Goal: Task Accomplishment & Management: Use online tool/utility

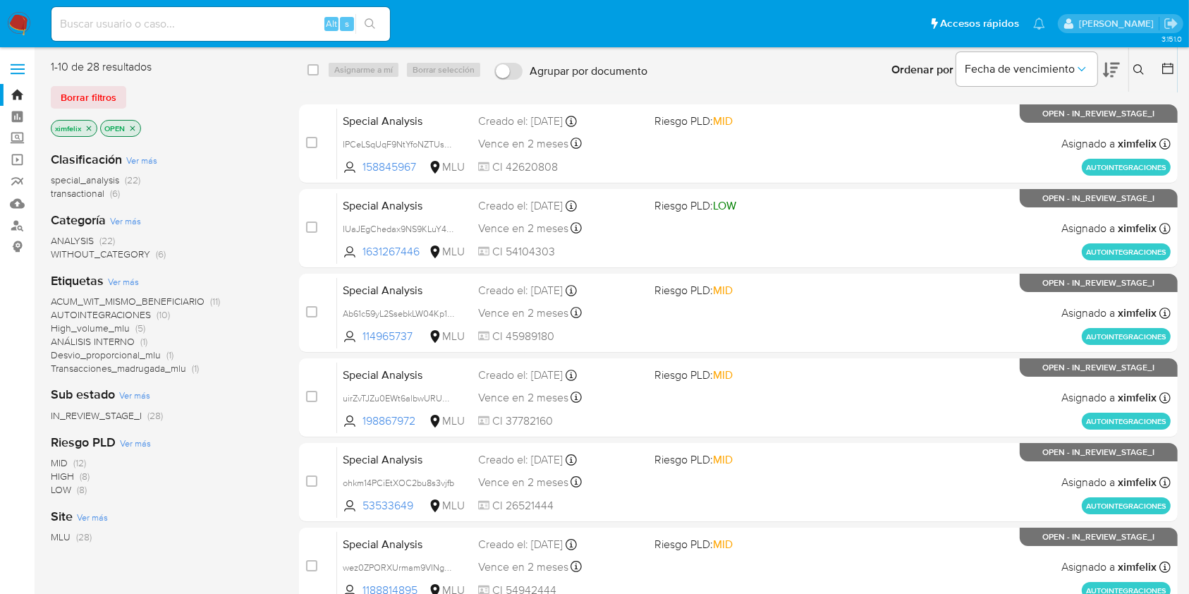
click at [178, 16] on input at bounding box center [220, 24] width 339 height 18
paste input "FrUnYblEJXC98ivmuQku6eez"
type input "FrUnYblEJXC98ivmuQku6eez"
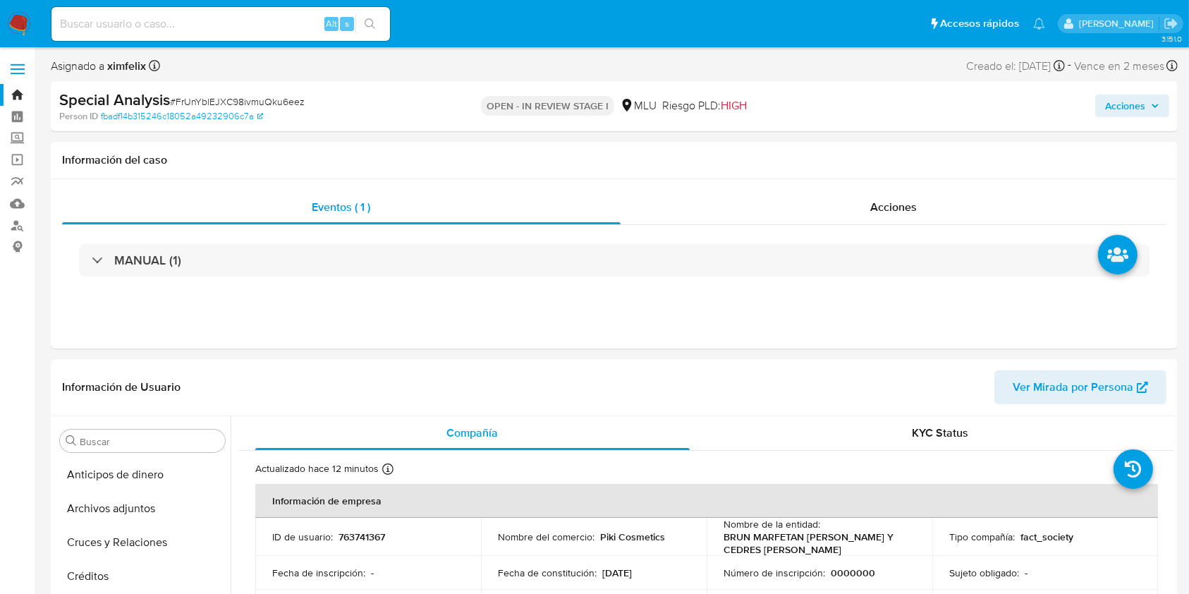
select select "10"
click at [843, 402] on header "Información de Usuario Ver Mirada por Persona" at bounding box center [614, 387] width 1105 height 34
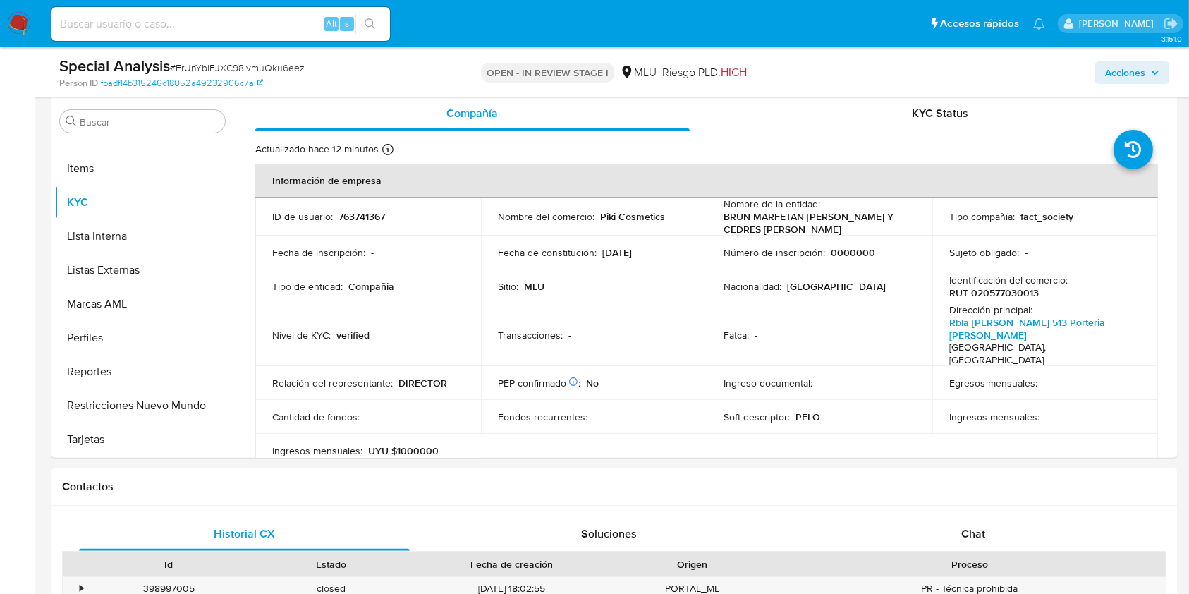
scroll to position [272, 0]
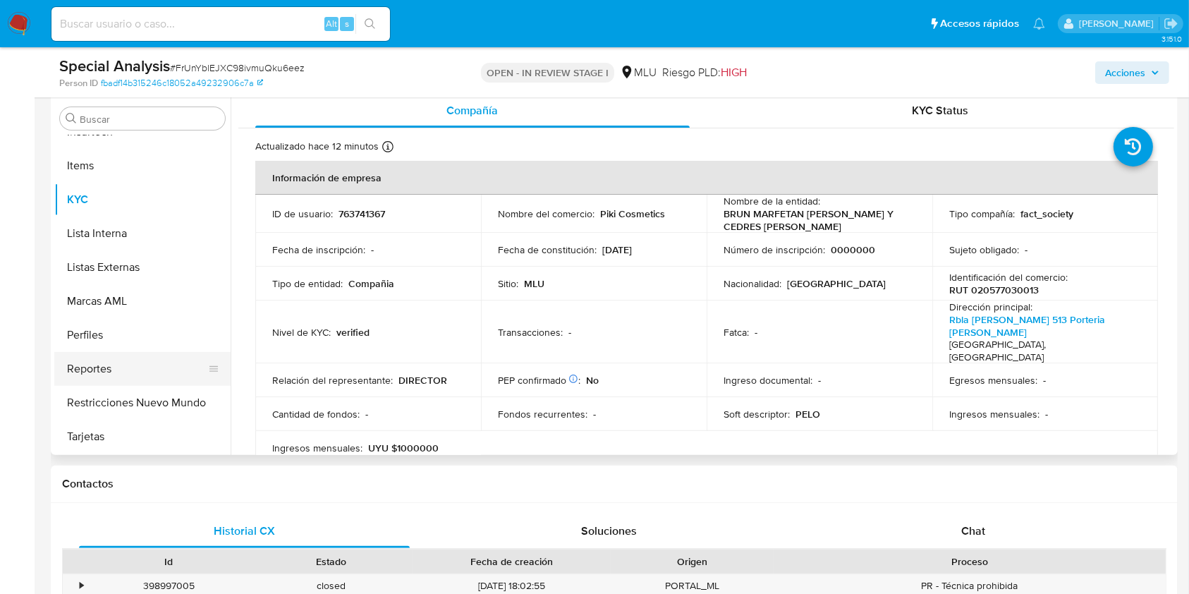
click at [219, 375] on button "Reportes" at bounding box center [136, 369] width 165 height 34
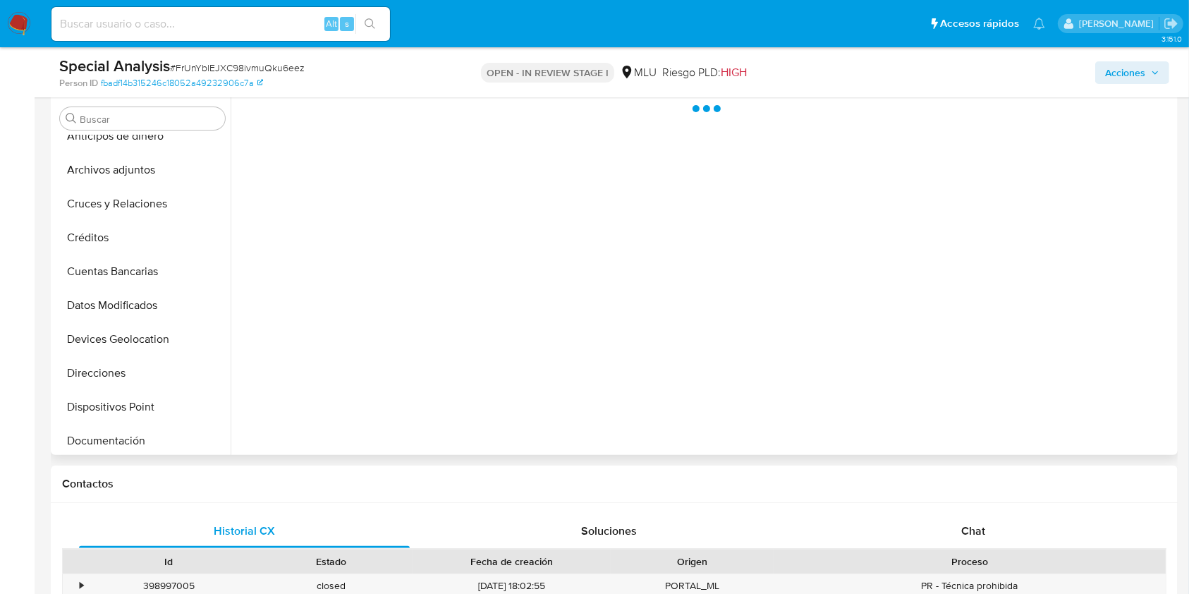
scroll to position [0, 0]
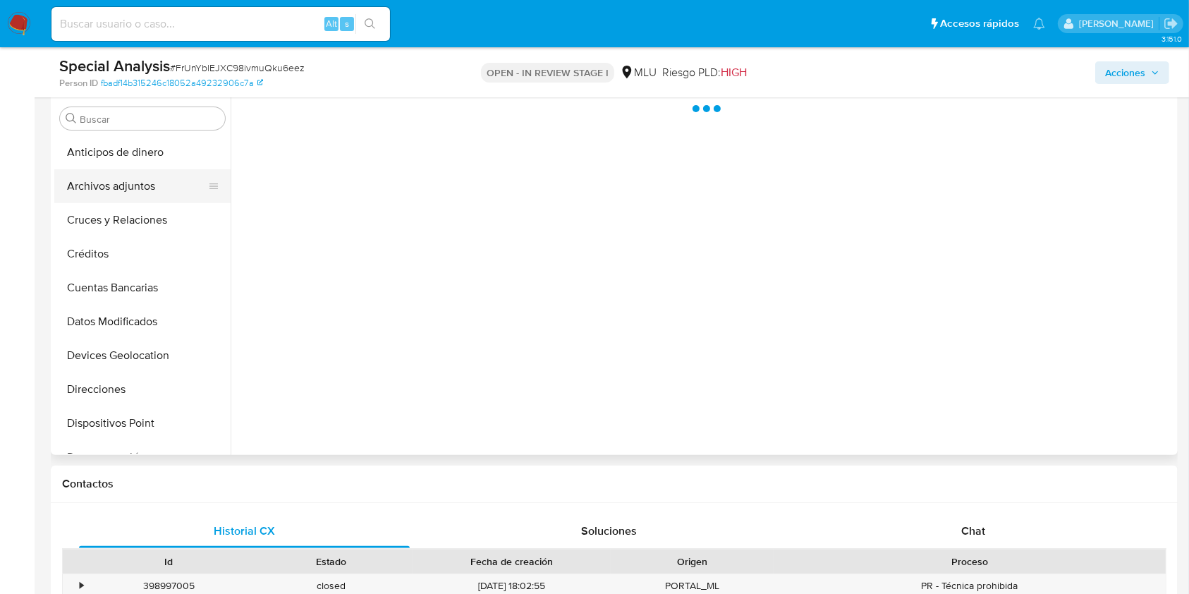
click at [163, 187] on button "Archivos adjuntos" at bounding box center [136, 186] width 165 height 34
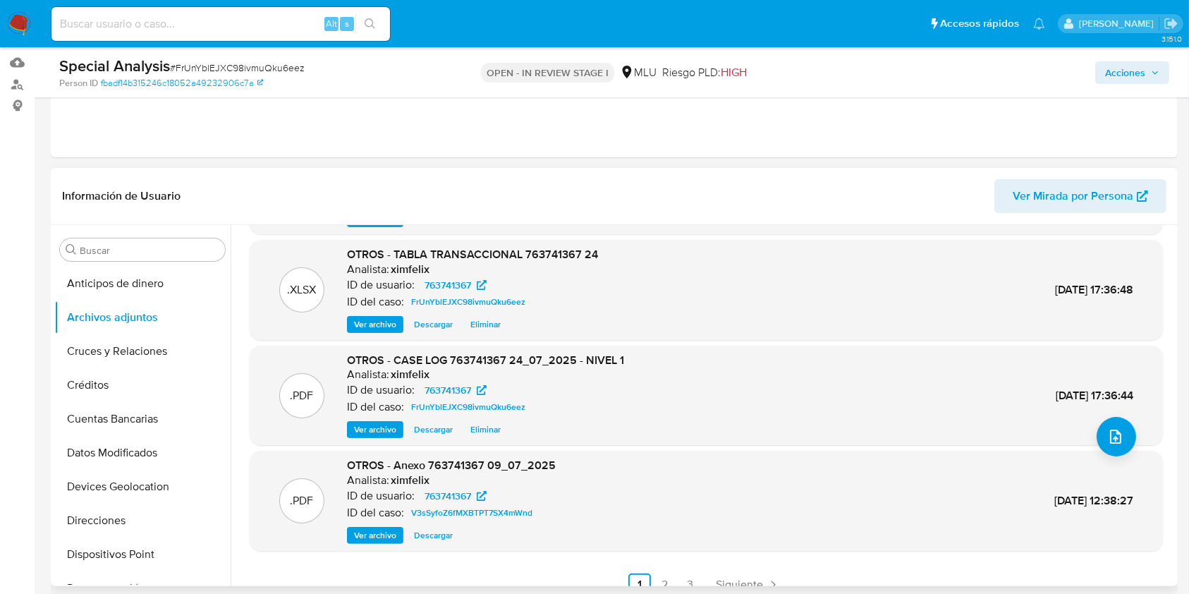
scroll to position [104, 0]
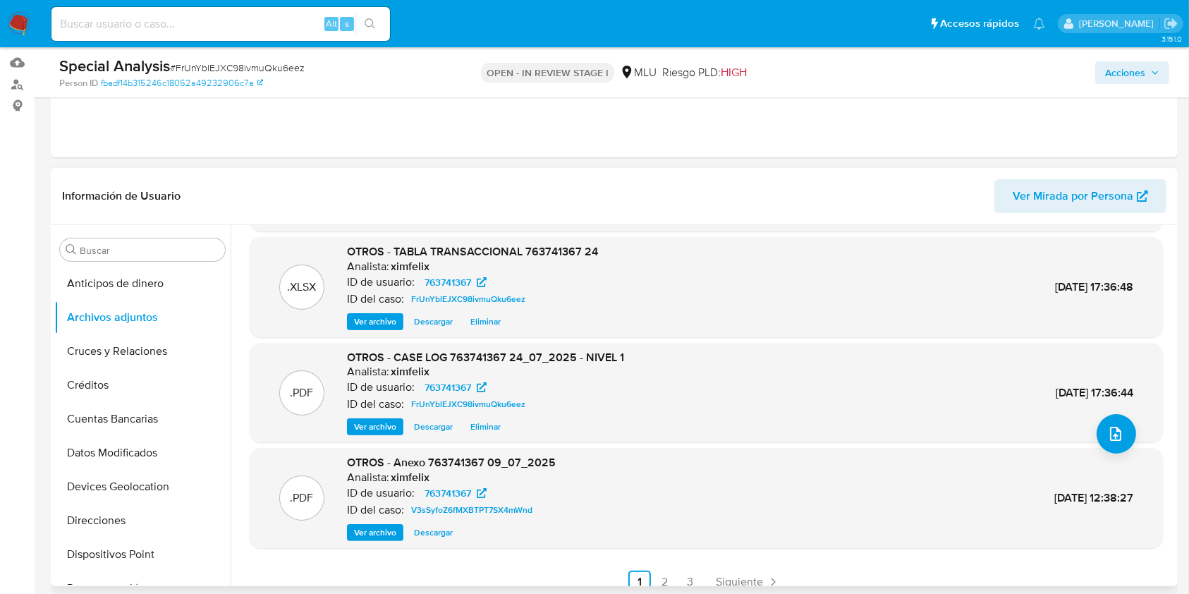
click at [492, 432] on span "Eliminar" at bounding box center [486, 427] width 30 height 14
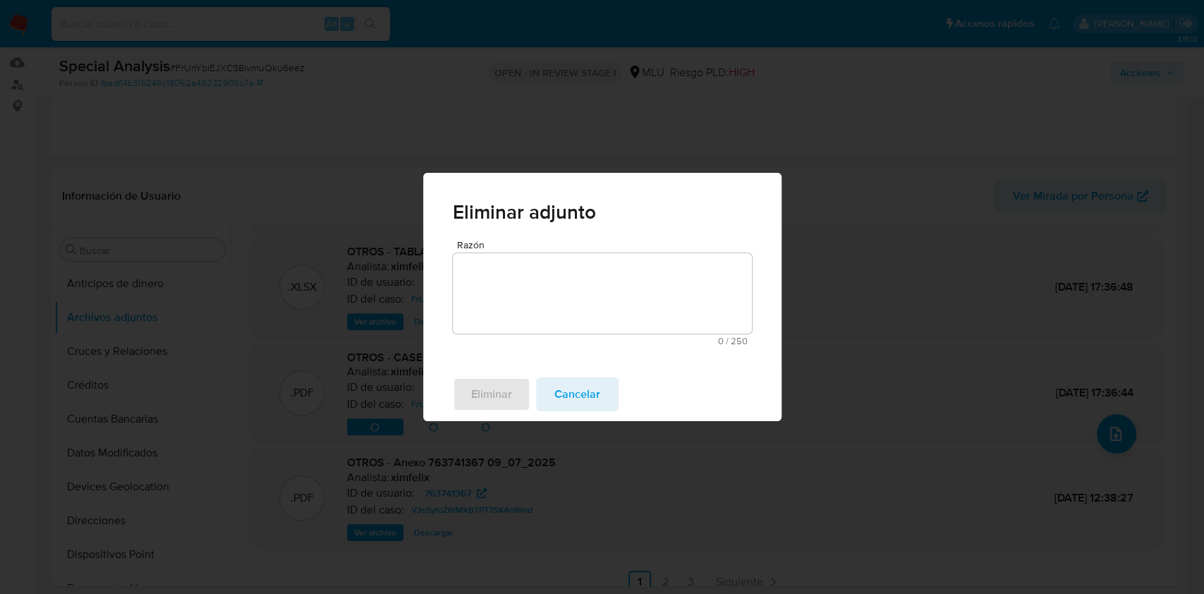
click at [556, 296] on textarea "Razón" at bounding box center [602, 293] width 299 height 80
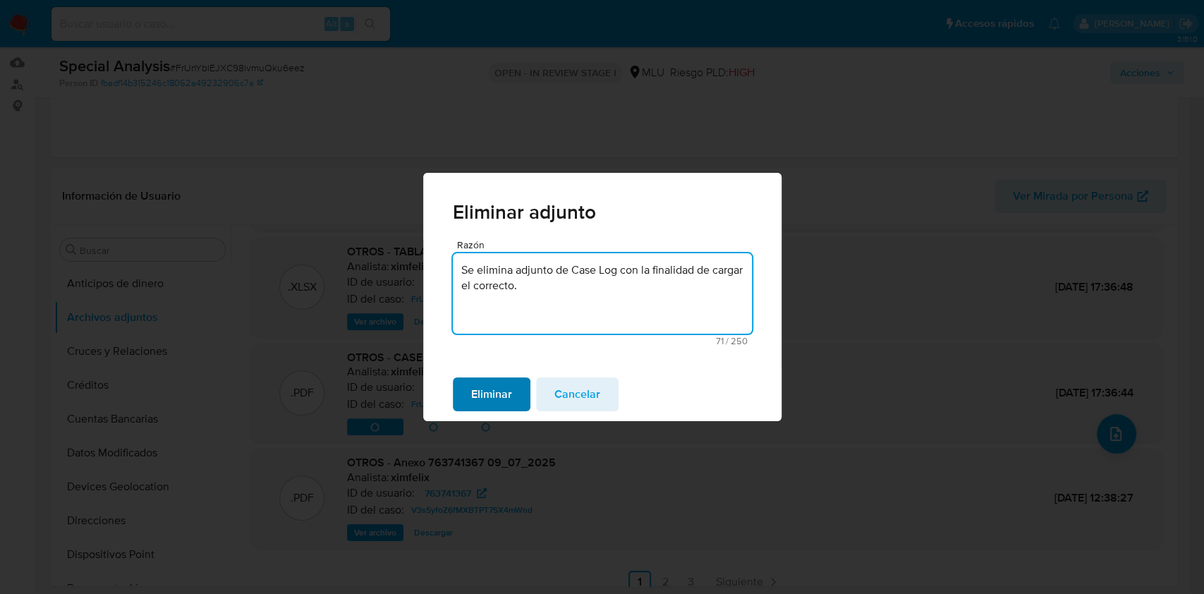
type textarea "Se elimina adjunto de Case Log con la finalidad de cargar el correcto."
click at [497, 389] on span "Eliminar" at bounding box center [491, 394] width 41 height 31
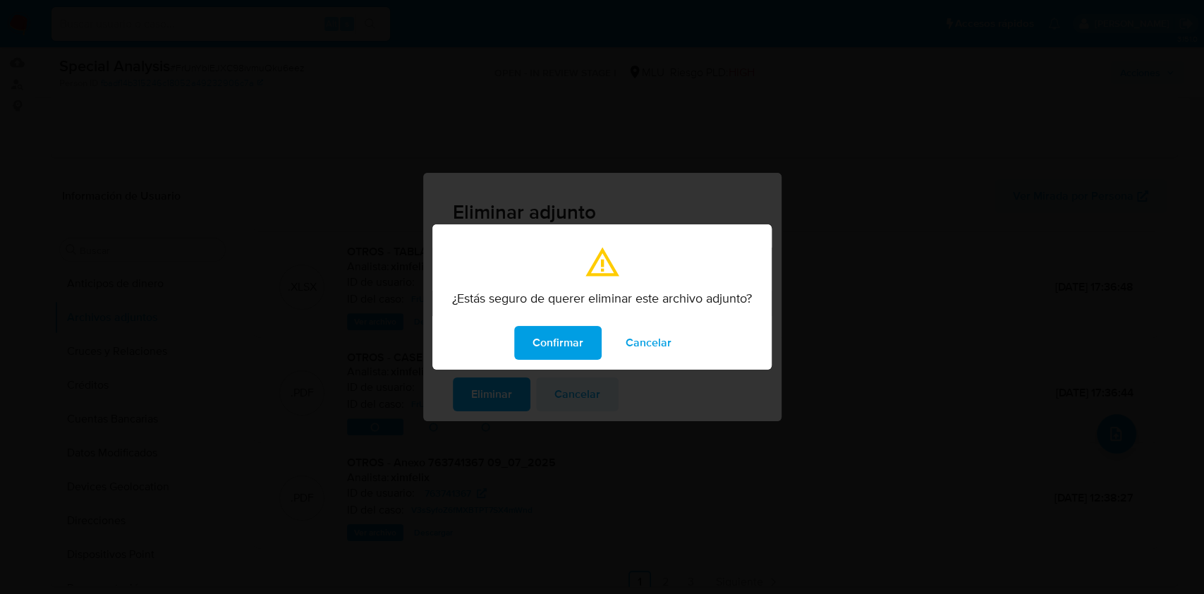
click at [560, 340] on span "Confirmar" at bounding box center [558, 342] width 51 height 31
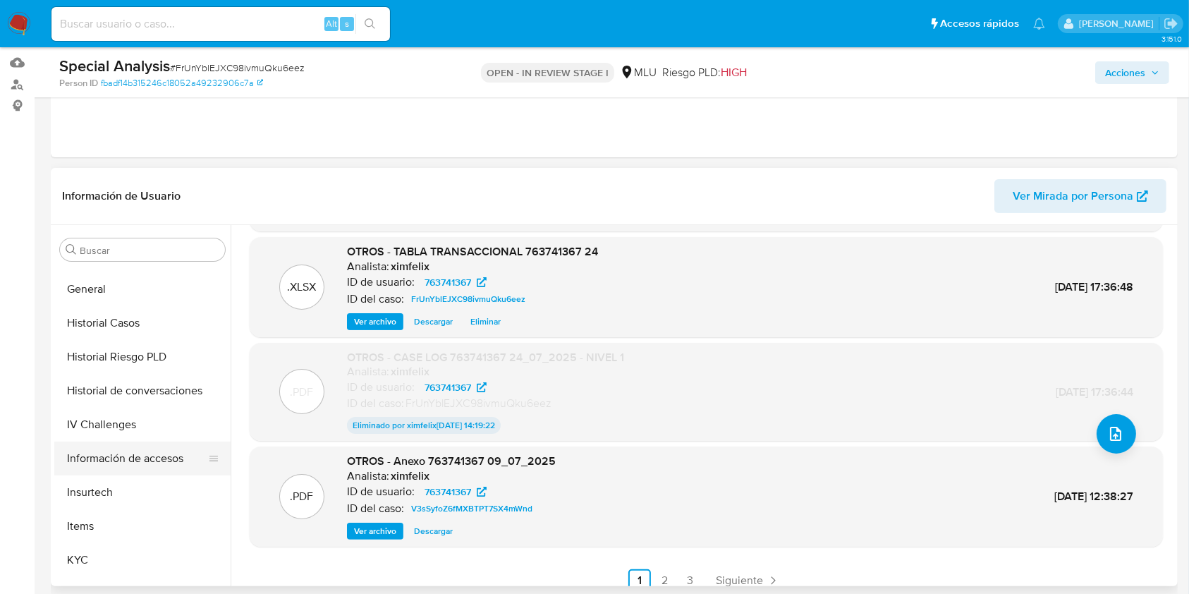
scroll to position [376, 0]
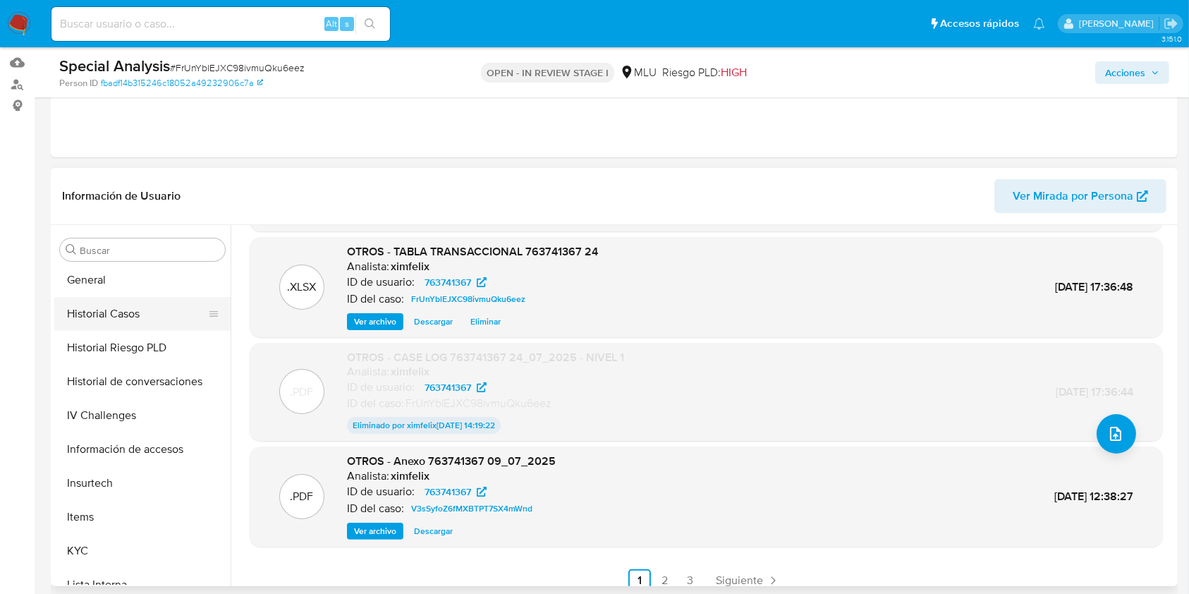
click at [148, 317] on button "Historial Casos" at bounding box center [136, 314] width 165 height 34
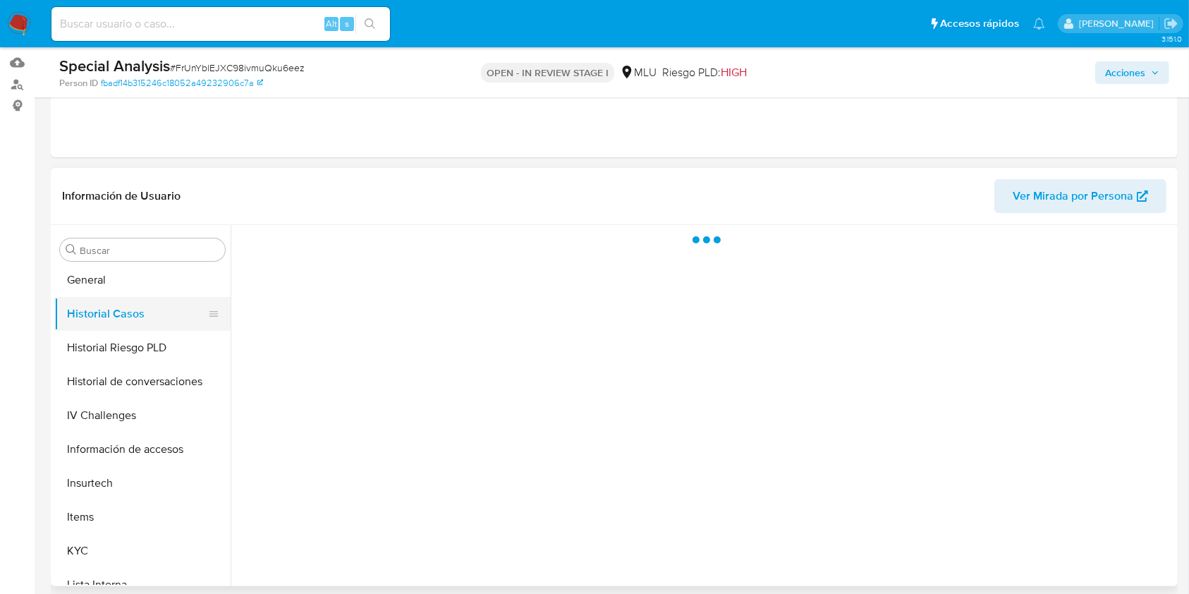
scroll to position [0, 0]
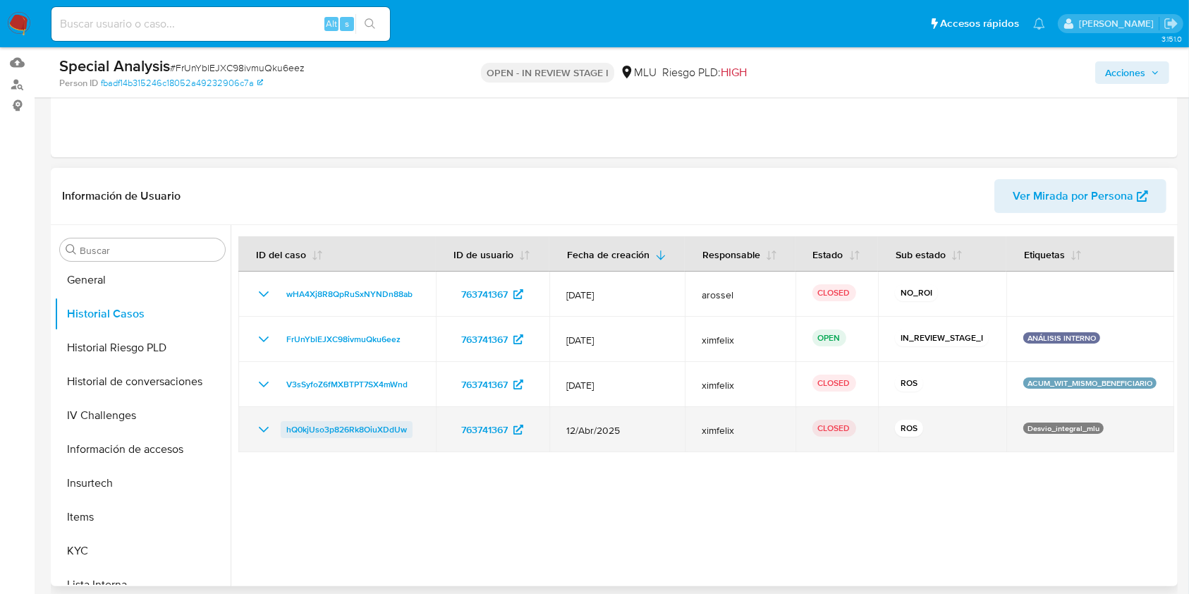
click at [346, 426] on span "hQ0kjUso3p826Rk8OiuXDdUw" at bounding box center [346, 429] width 121 height 17
drag, startPoint x: 419, startPoint y: 438, endPoint x: 284, endPoint y: 434, distance: 135.5
click at [284, 434] on td "hQ0kjUso3p826Rk8OiuXDdUw" at bounding box center [337, 429] width 198 height 45
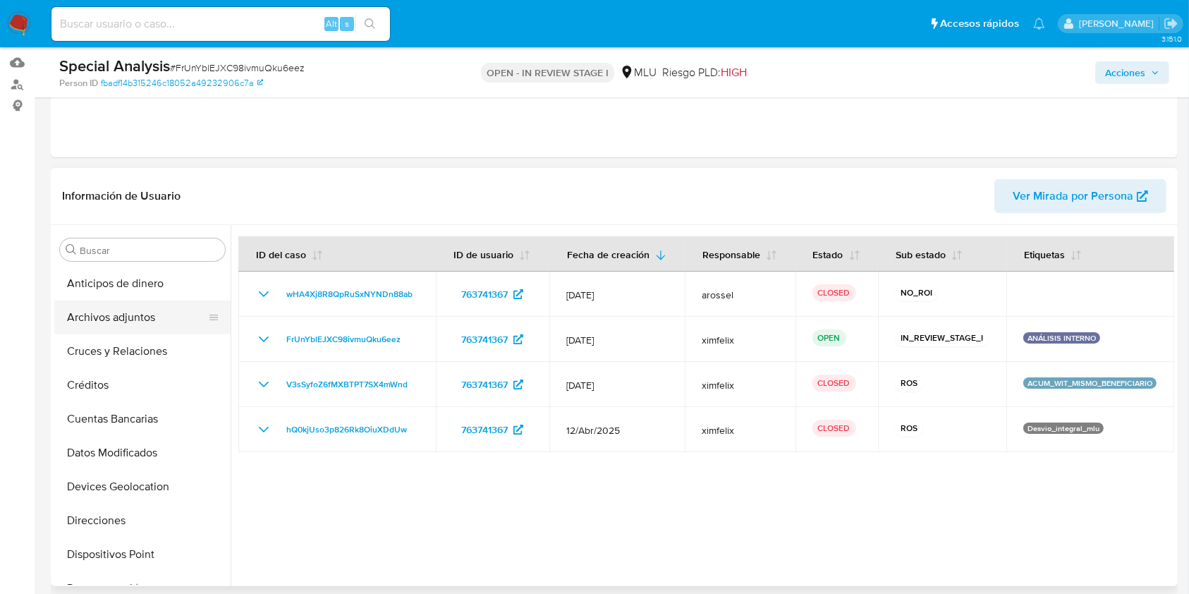
click at [119, 320] on button "Archivos adjuntos" at bounding box center [136, 318] width 165 height 34
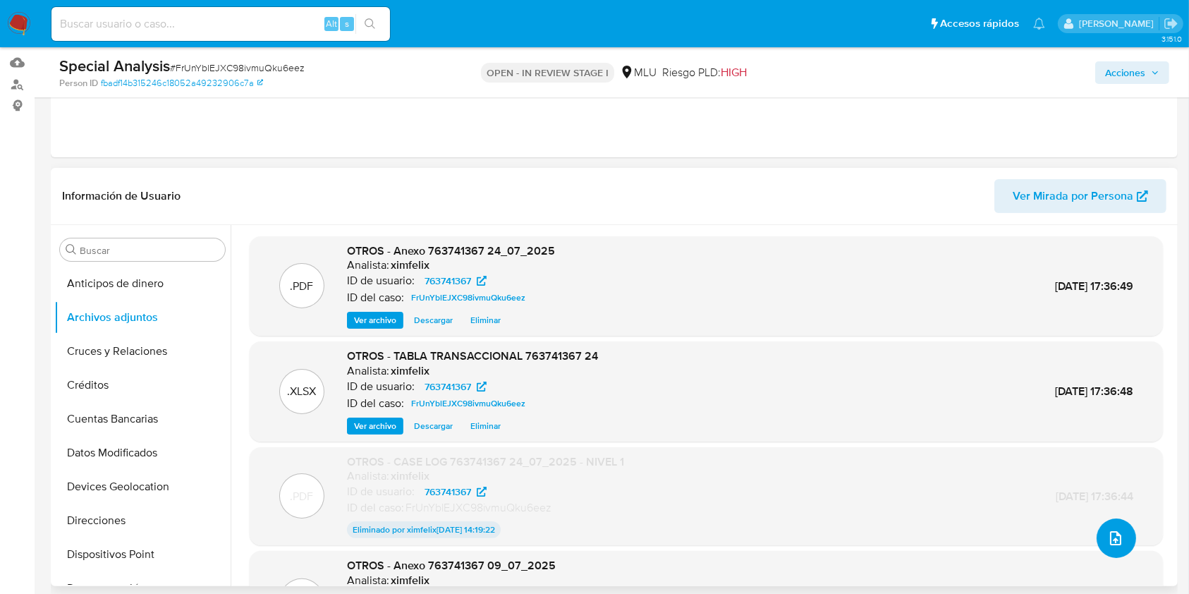
click at [1100, 531] on button "upload-file" at bounding box center [1117, 538] width 40 height 40
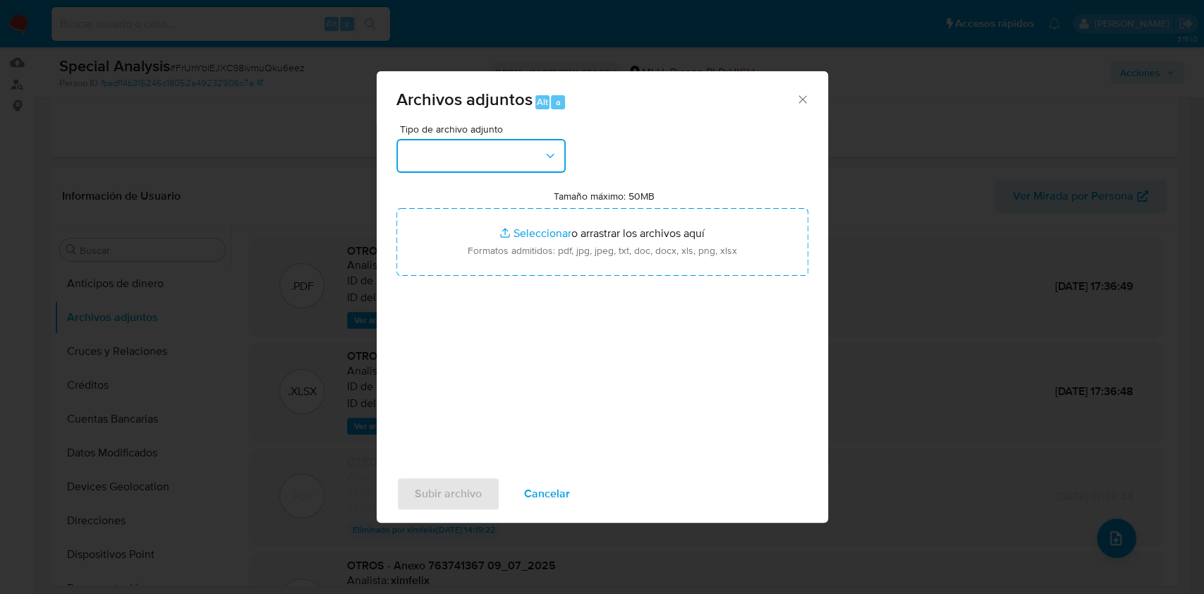
click at [489, 155] on button "button" at bounding box center [480, 156] width 169 height 34
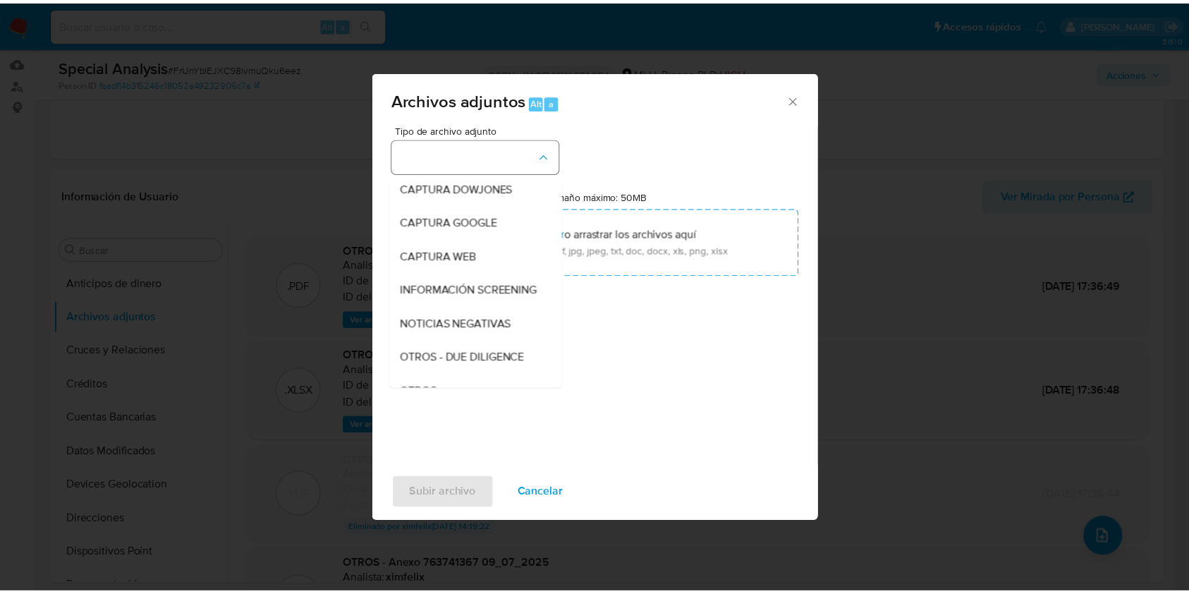
scroll to position [73, 0]
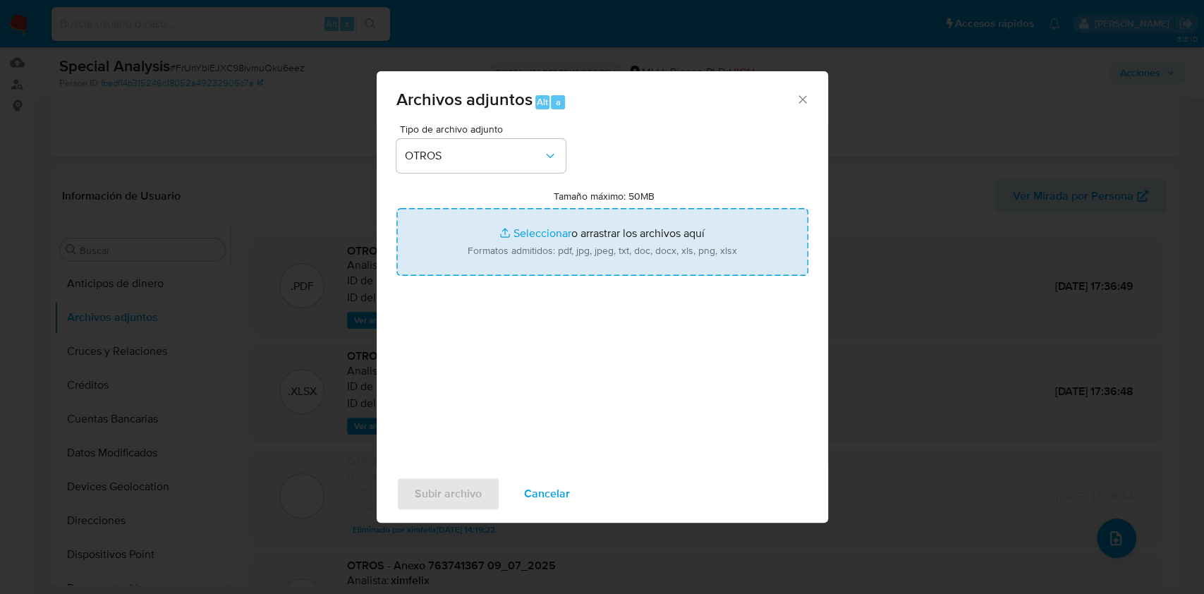
type input "C:\fakepath\CASE LOG 763741367 24_07_2025 - NIVEL 1.pdf"
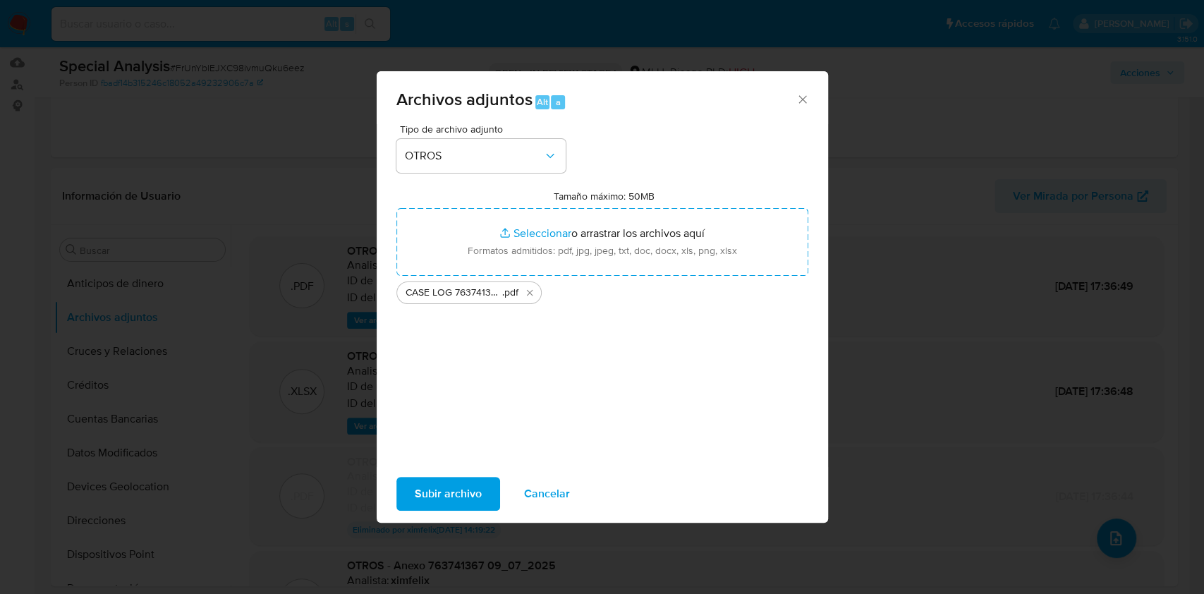
click at [461, 489] on span "Subir archivo" at bounding box center [448, 493] width 67 height 31
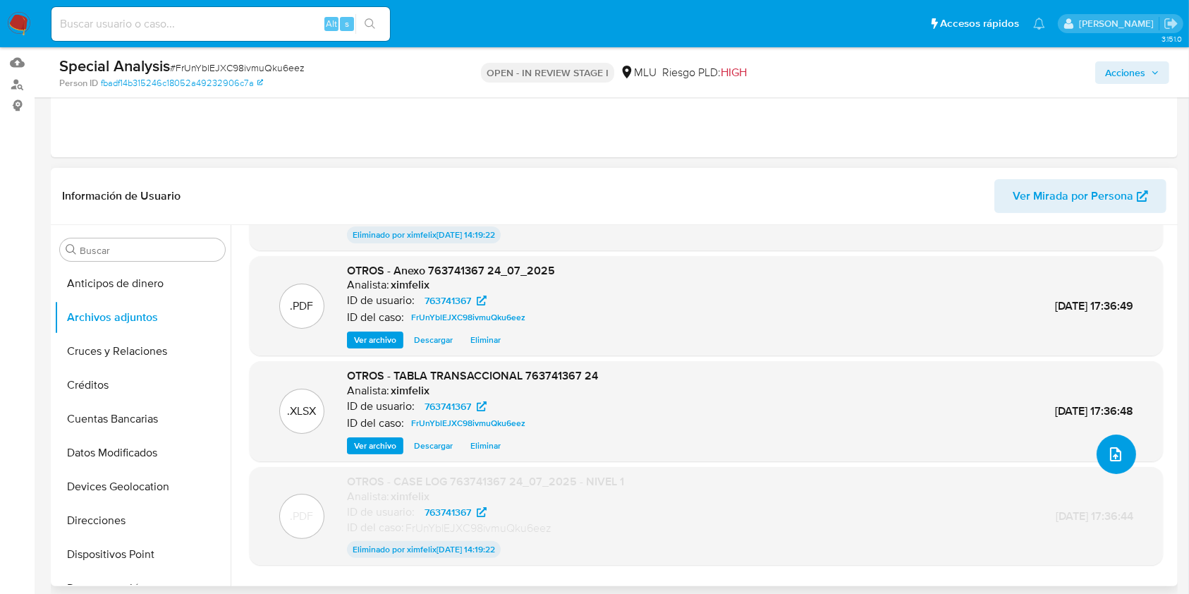
scroll to position [115, 0]
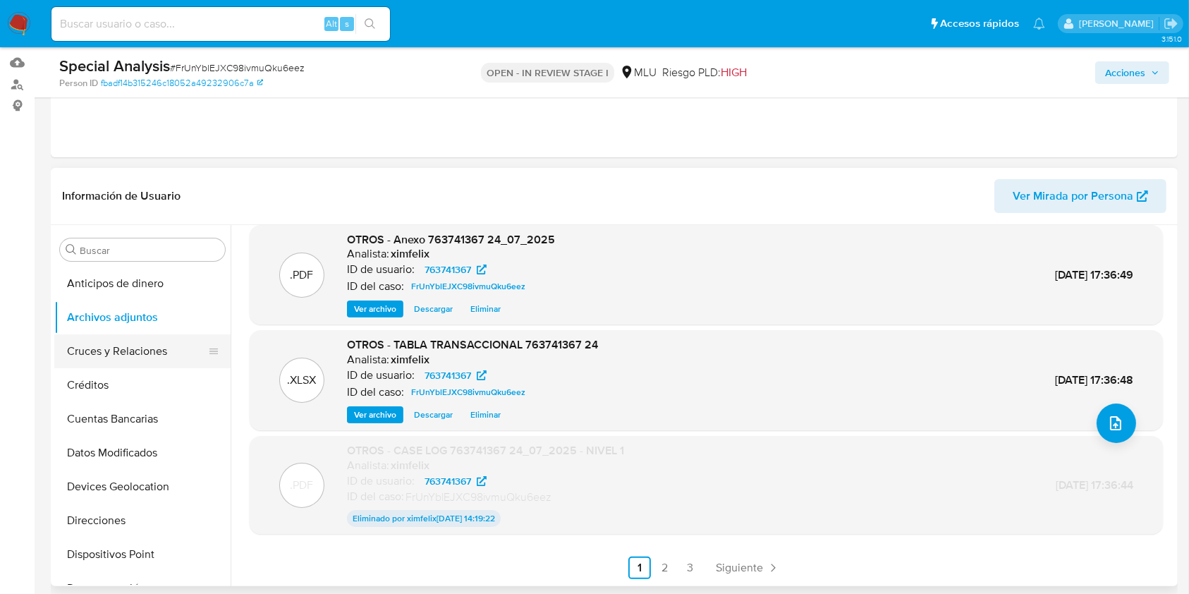
click at [128, 342] on button "Cruces y Relaciones" at bounding box center [136, 351] width 165 height 34
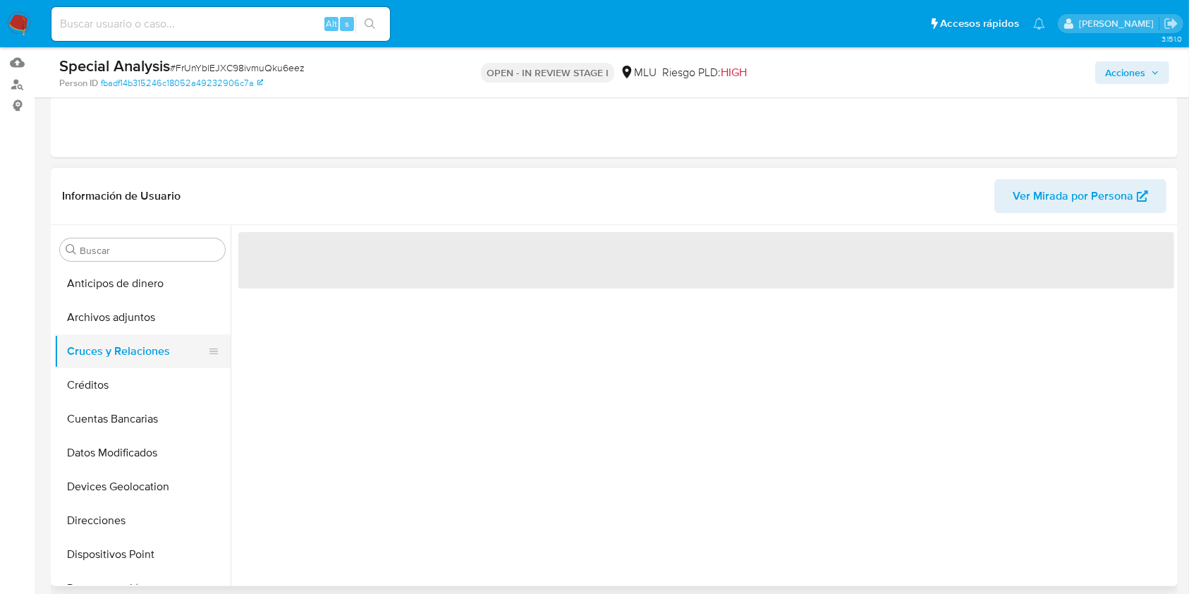
scroll to position [0, 0]
click at [135, 313] on button "Archivos adjuntos" at bounding box center [136, 318] width 165 height 34
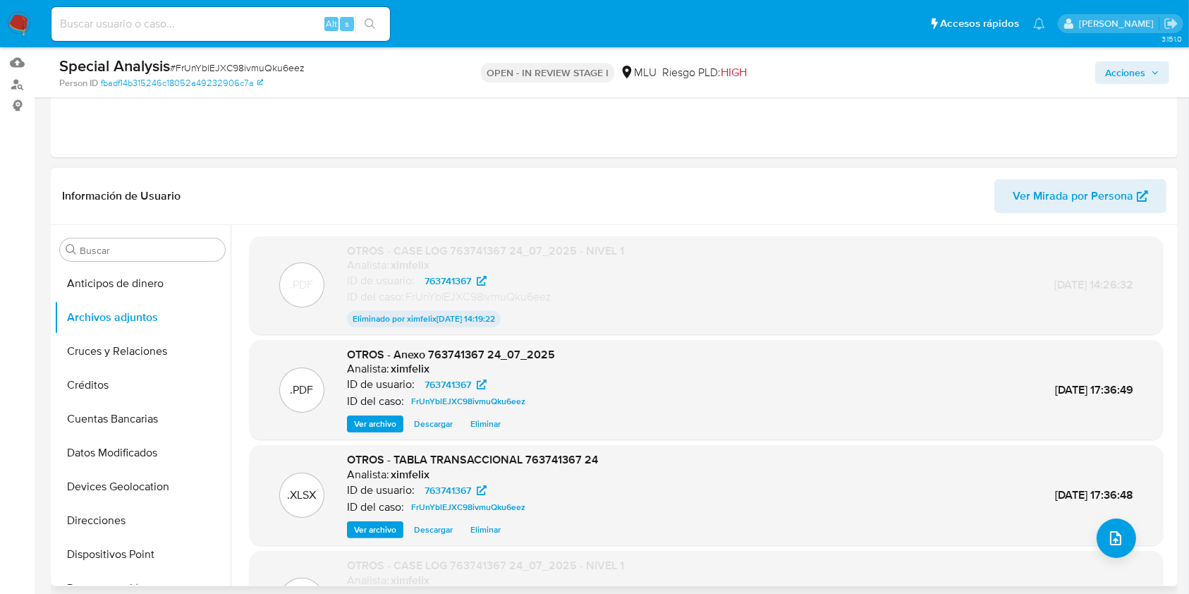
drag, startPoint x: 1167, startPoint y: 259, endPoint x: 1167, endPoint y: 337, distance: 78.3
click at [1167, 337] on div ".PDF OTROS - CASE LOG 763741367 24_07_2025 - NIVEL 1 Analista: ximfelix ID de u…" at bounding box center [706, 465] width 936 height 459
click at [1176, 320] on div "Buscar Anticipos de dinero Archivos adjuntos Cruces y Relaciones Créditos Cuent…" at bounding box center [614, 405] width 1127 height 361
drag, startPoint x: 1175, startPoint y: 312, endPoint x: 1175, endPoint y: 413, distance: 100.9
click at [1175, 413] on div "Buscar Anticipos de dinero Archivos adjuntos Cruces y Relaciones Créditos Cuent…" at bounding box center [614, 405] width 1127 height 361
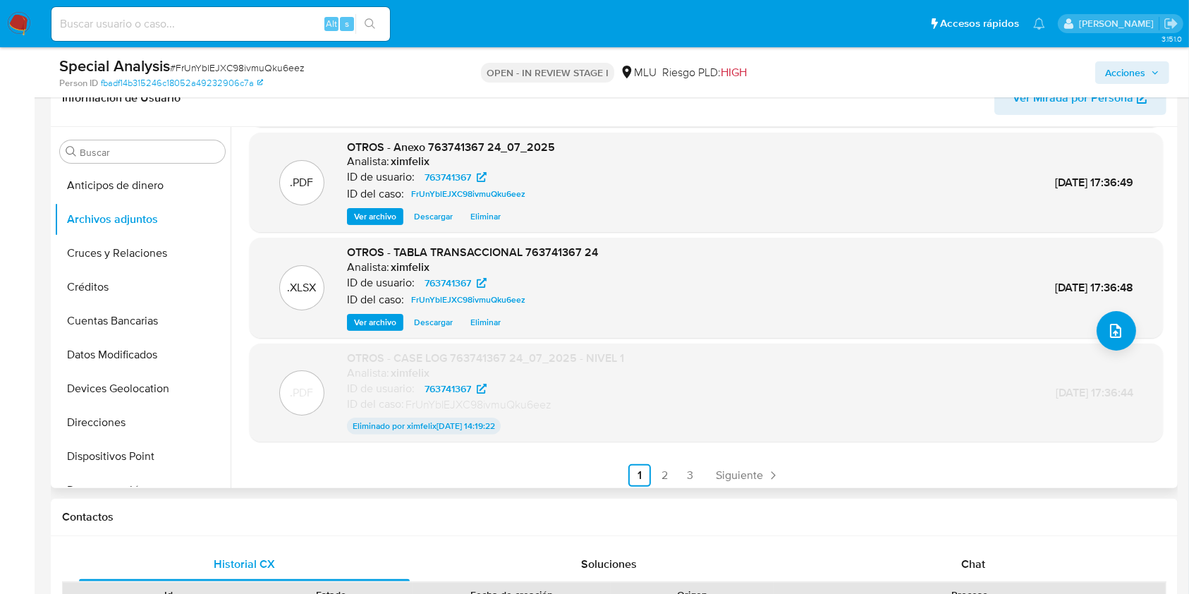
scroll to position [115, 0]
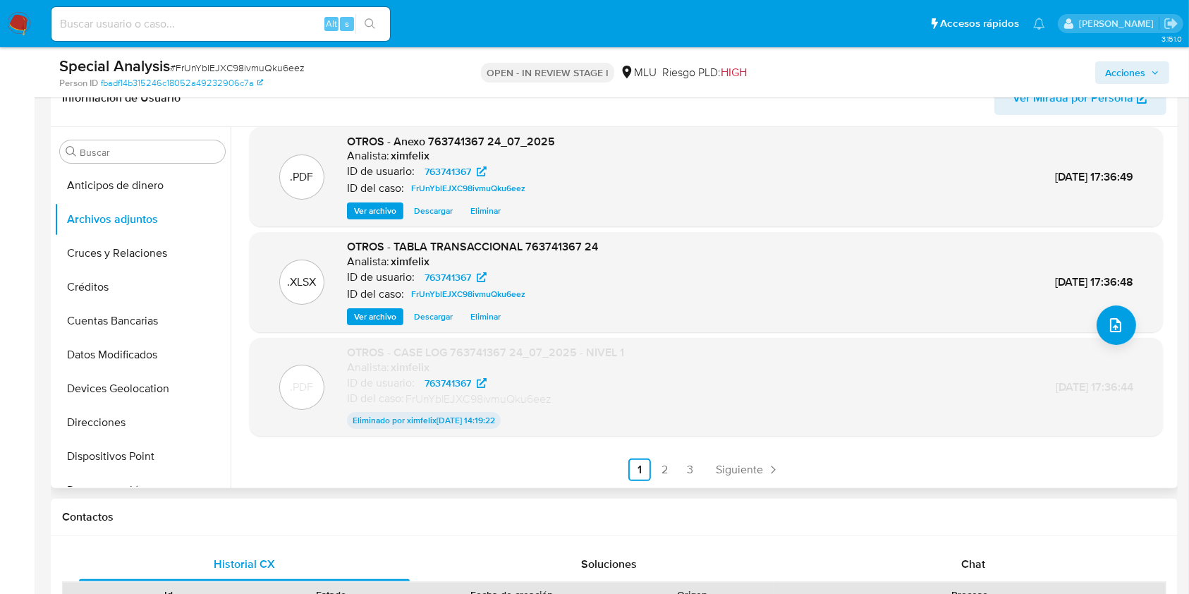
click at [654, 455] on div ".PDF OTROS - CASE LOG 763741367 24_07_2025 - NIVEL 1 Analista: ximfelix ID de u…" at bounding box center [707, 252] width 914 height 459
click at [655, 461] on link "2" at bounding box center [665, 470] width 23 height 23
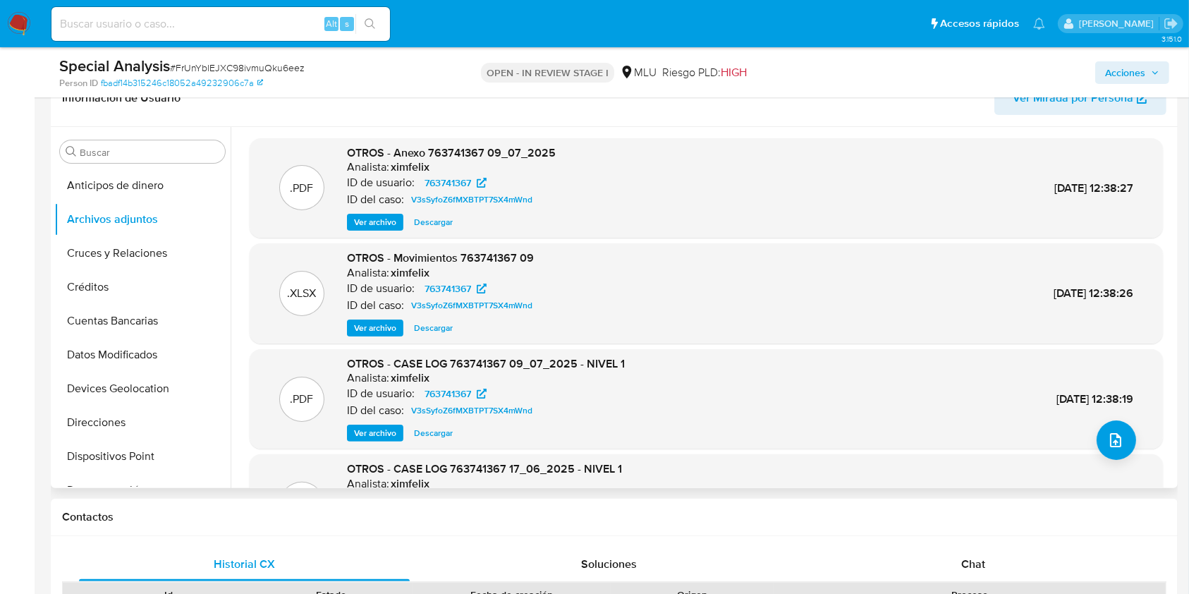
scroll to position [119, 0]
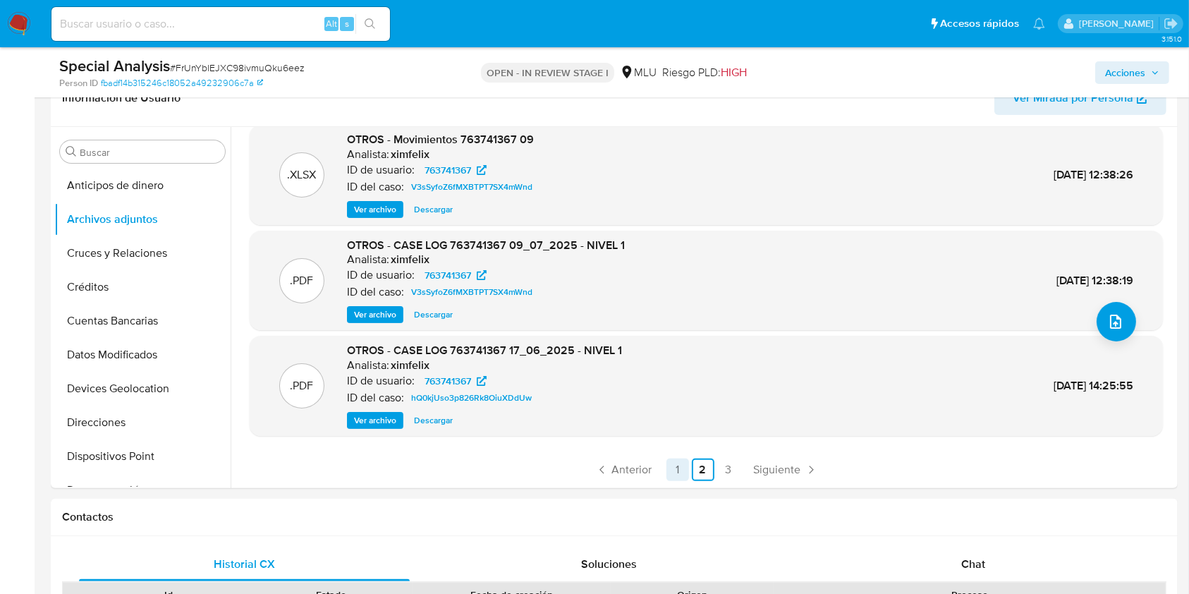
click at [670, 466] on link "1" at bounding box center [678, 470] width 23 height 23
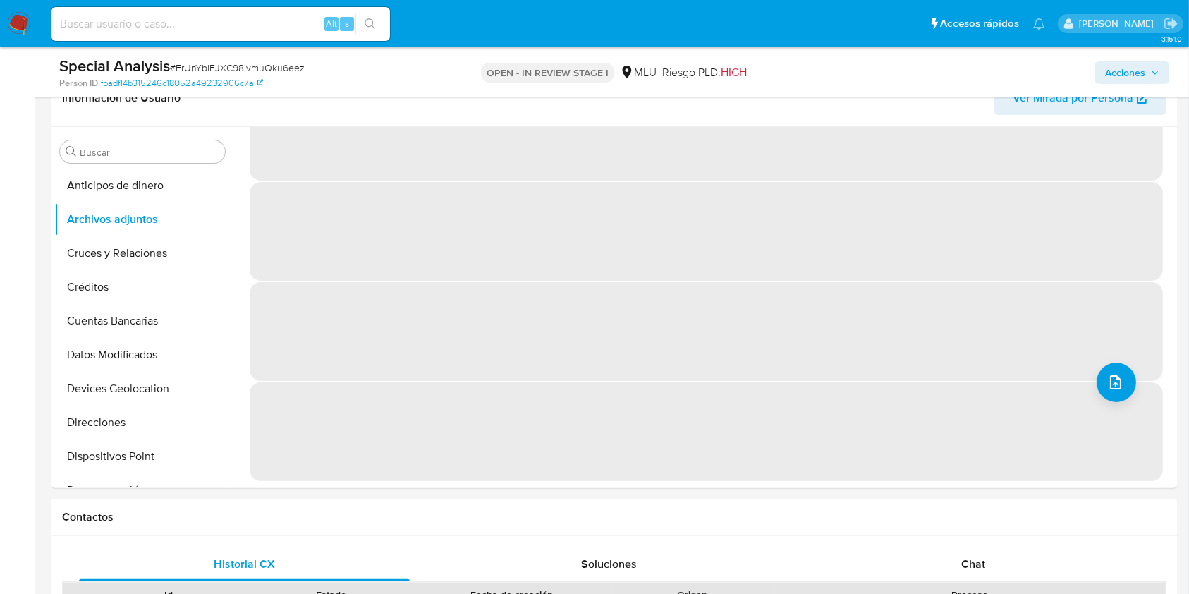
scroll to position [0, 0]
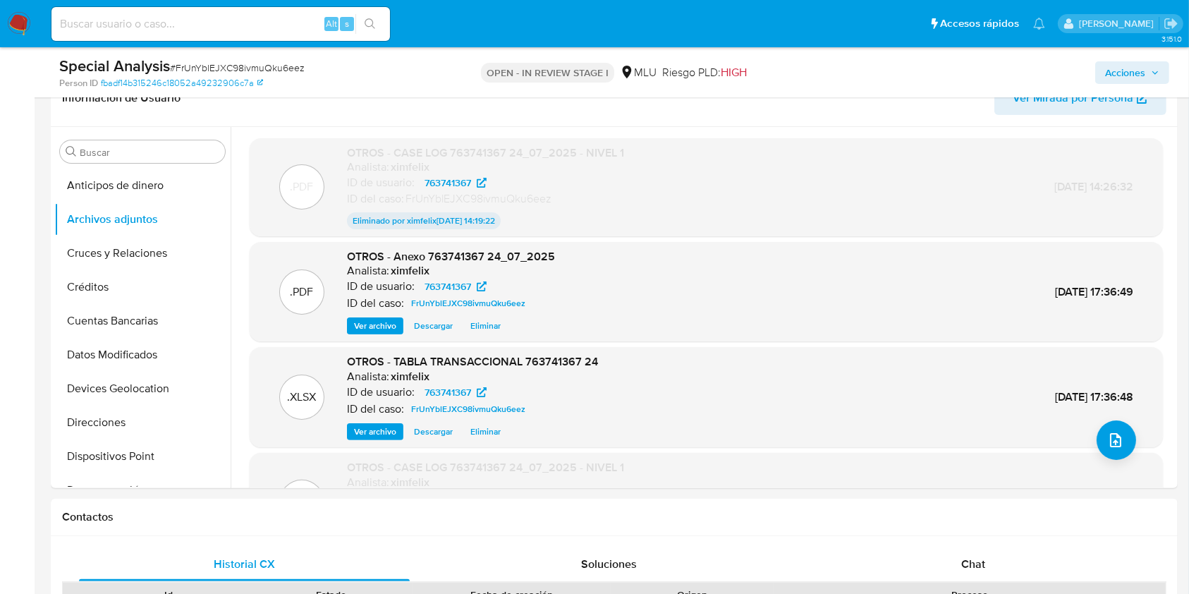
drag, startPoint x: 1168, startPoint y: 248, endPoint x: 1167, endPoint y: 286, distance: 37.4
click at [1167, 286] on div ".PDF OTROS - CASE LOG 763741367 24_07_2025 - NIVEL 1 Analista: ximfelix ID de u…" at bounding box center [706, 367] width 936 height 459
drag, startPoint x: 420, startPoint y: 221, endPoint x: 554, endPoint y: 218, distance: 134.1
click at [554, 218] on div "Eliminado por ximfelix 12/Ago/2025 14:19:22" at bounding box center [485, 220] width 277 height 17
click at [1109, 434] on icon "upload-file" at bounding box center [1116, 440] width 17 height 17
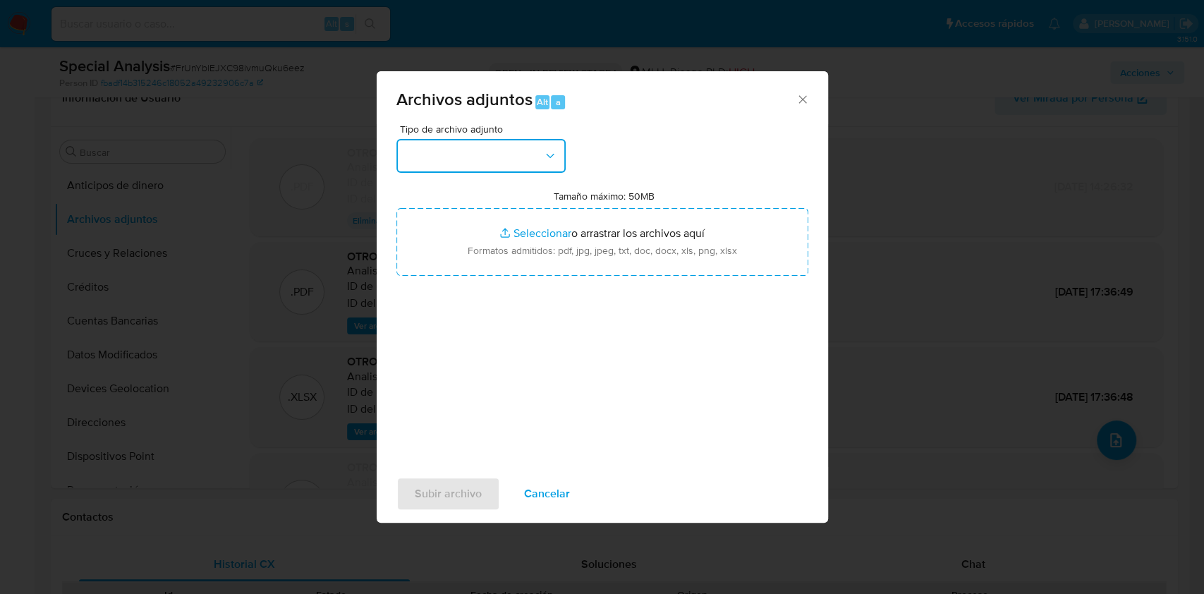
click at [515, 147] on button "button" at bounding box center [480, 156] width 169 height 34
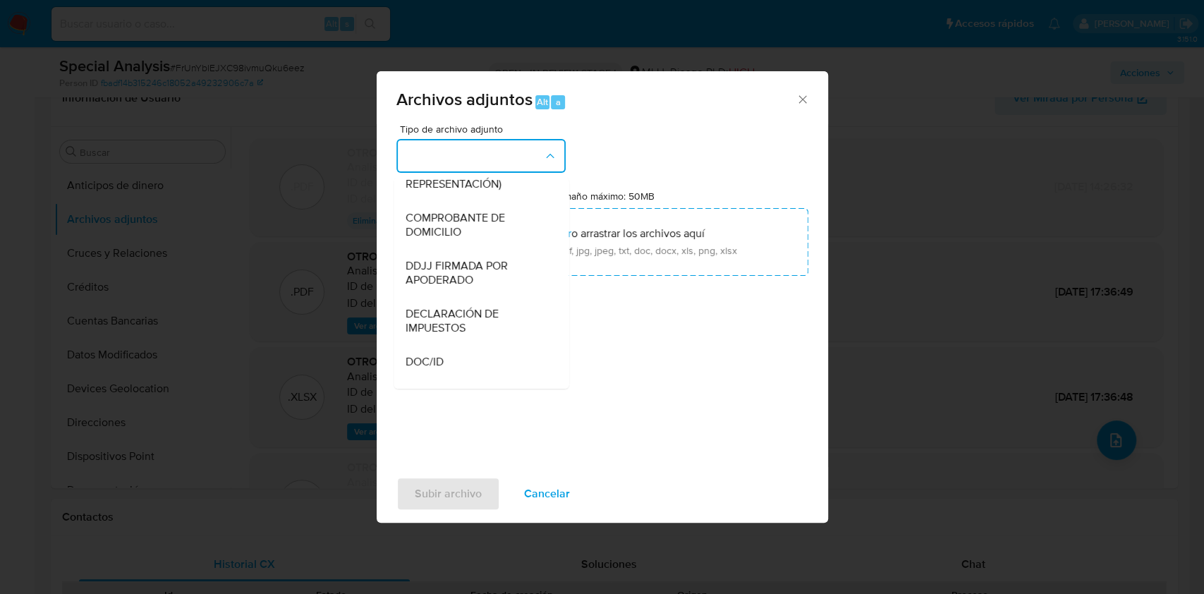
scroll to position [461, 0]
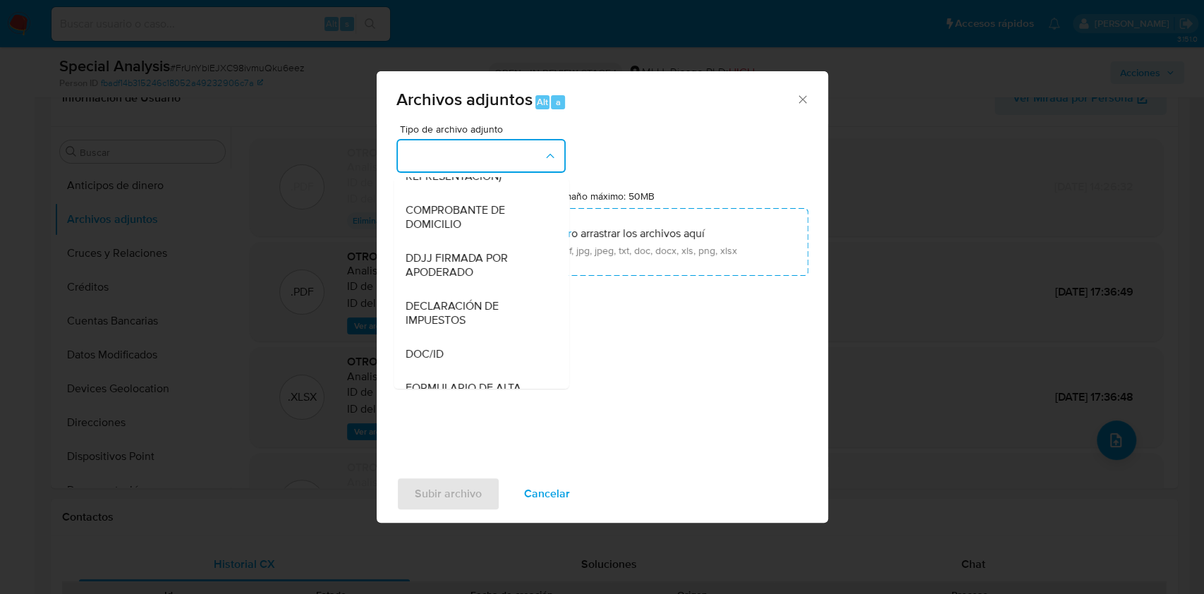
click at [472, 157] on button "button" at bounding box center [480, 156] width 169 height 34
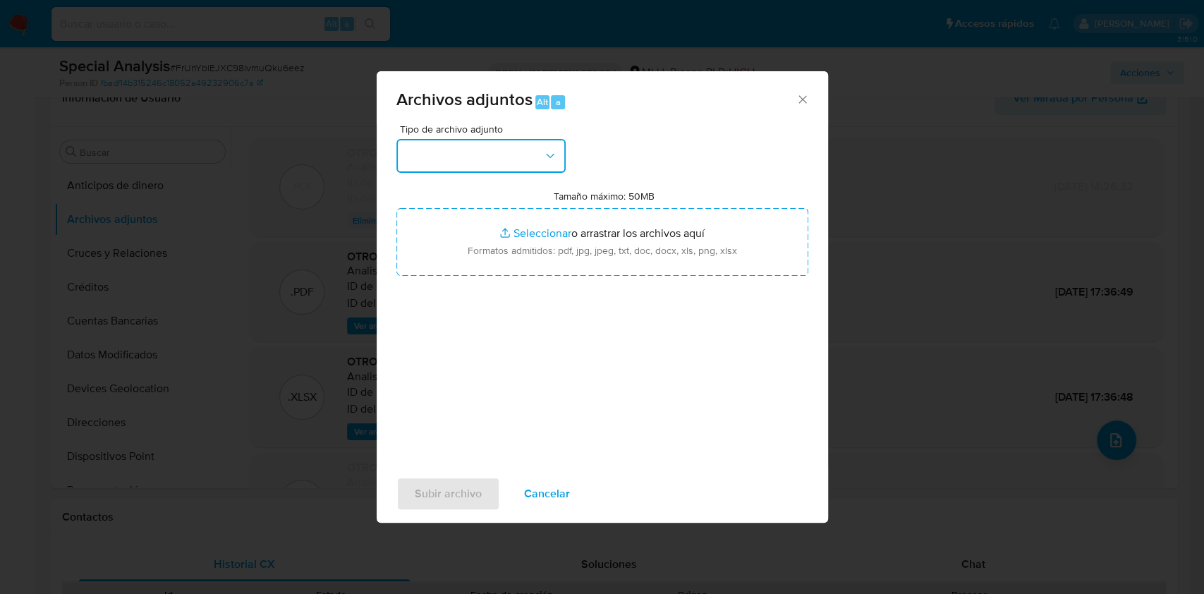
click at [472, 157] on button "button" at bounding box center [480, 156] width 169 height 34
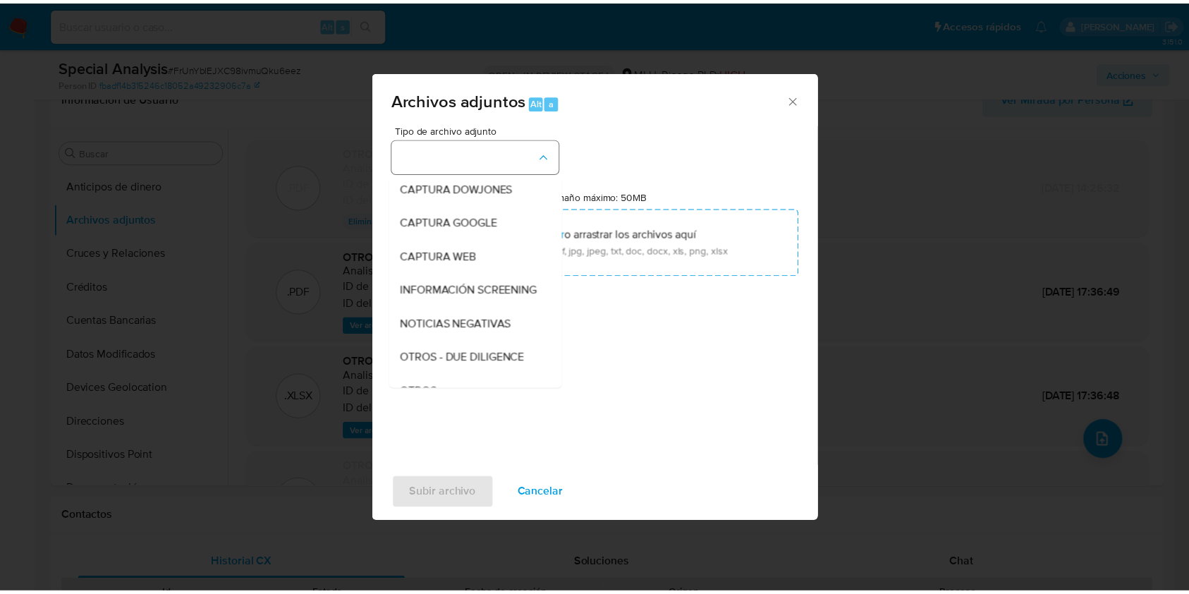
scroll to position [73, 0]
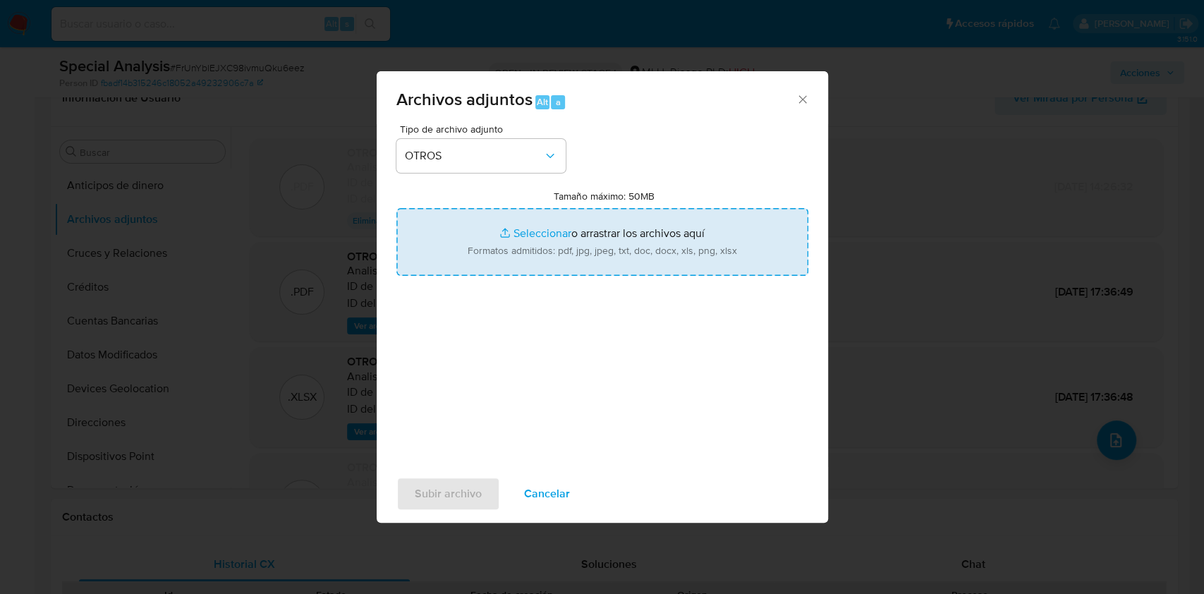
type input "C:\fakepath\CASE LOG 763741367 24_07_2025.pdf"
click at [424, 497] on span "Subir archivo" at bounding box center [448, 493] width 67 height 31
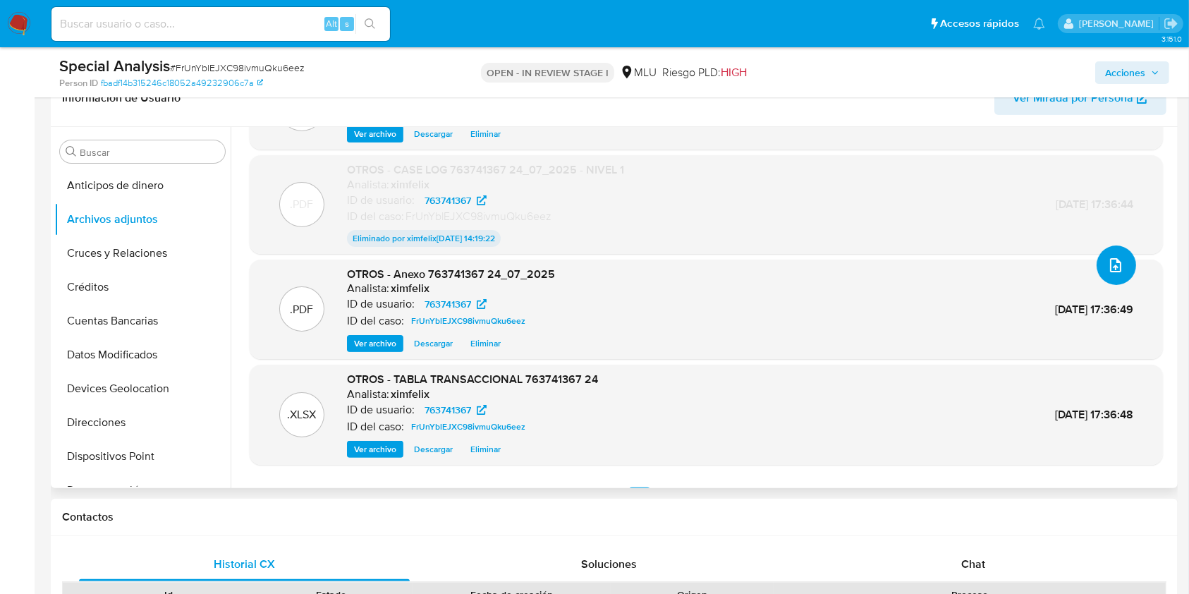
scroll to position [203, 0]
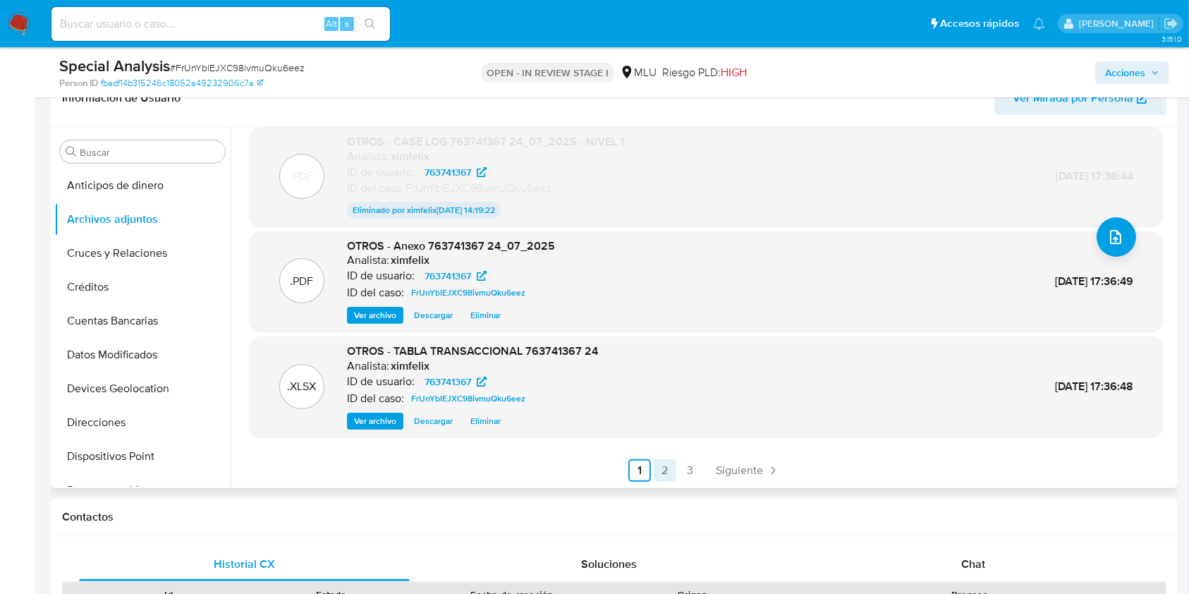
click at [662, 468] on link "2" at bounding box center [665, 470] width 23 height 23
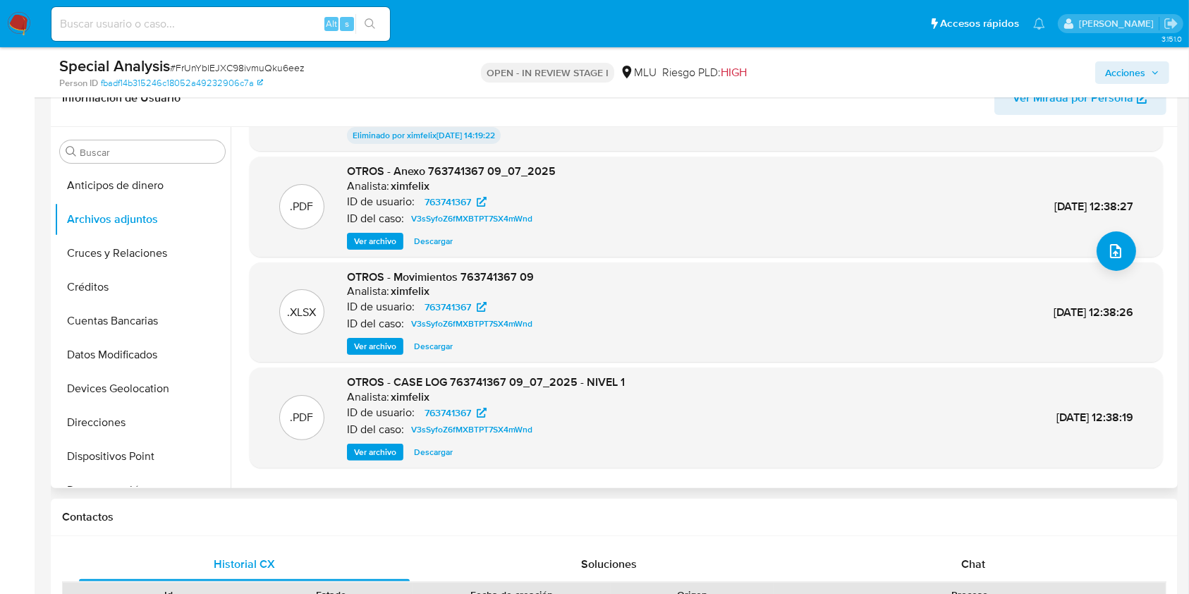
scroll to position [220, 0]
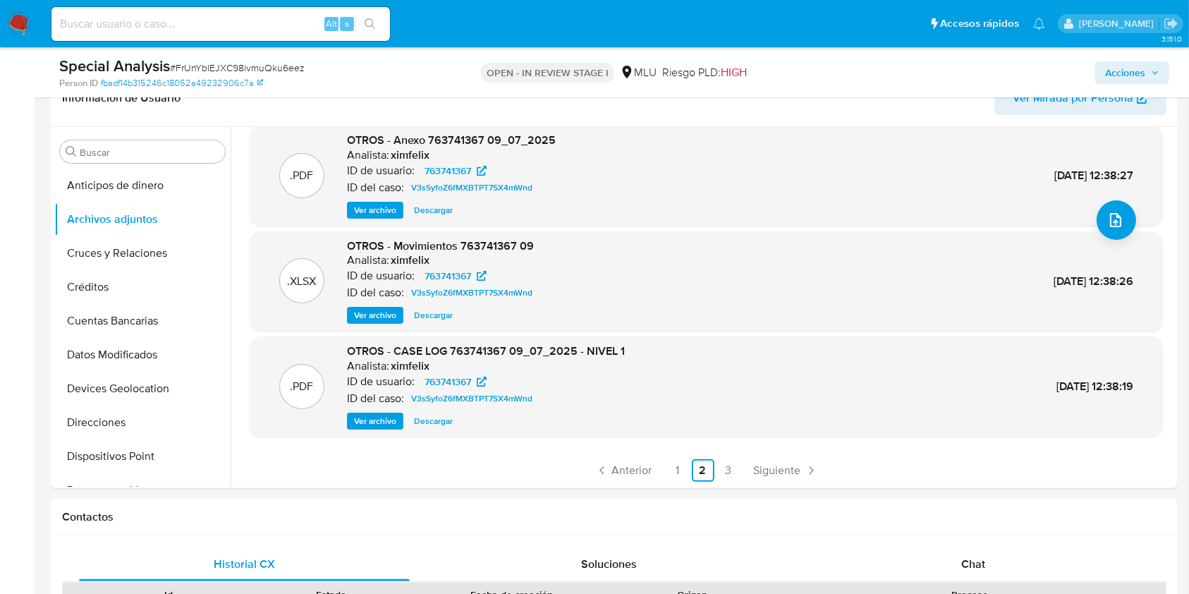
click at [686, 471] on ul "Anterior 1 2 3 Siguiente" at bounding box center [707, 470] width 914 height 23
click at [679, 468] on link "1" at bounding box center [678, 470] width 23 height 23
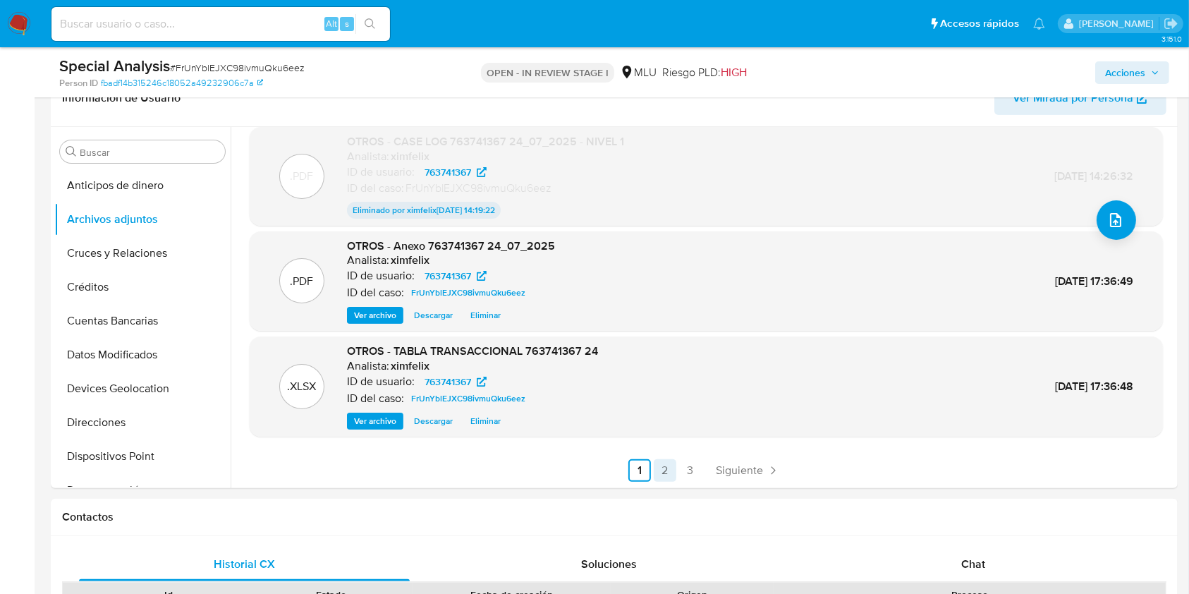
click at [660, 471] on link "2" at bounding box center [665, 470] width 23 height 23
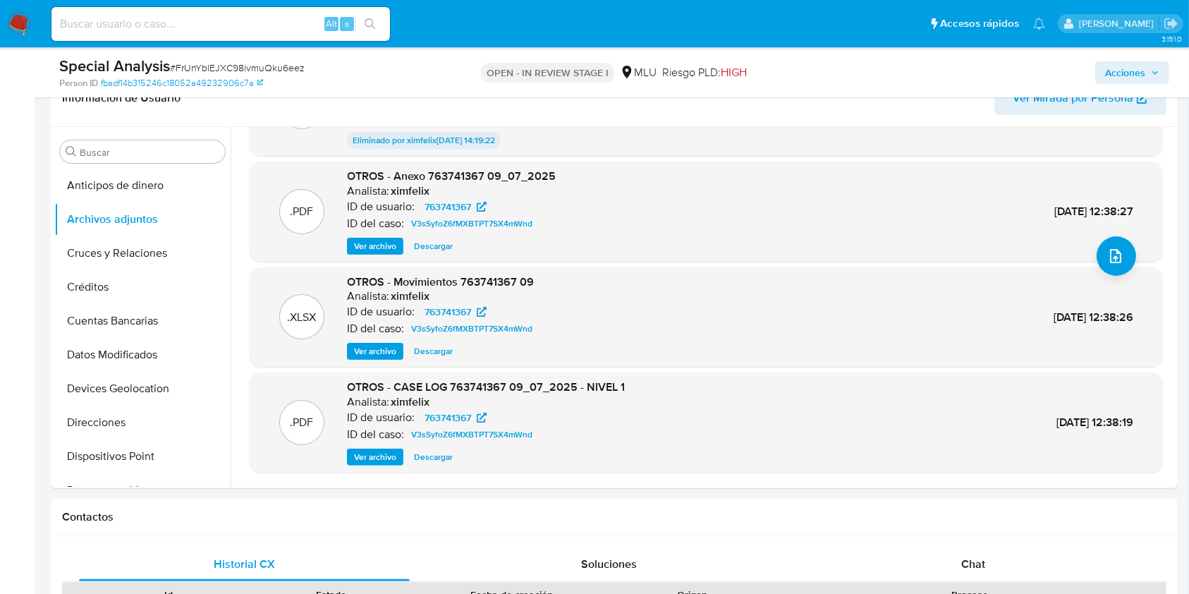
scroll to position [0, 0]
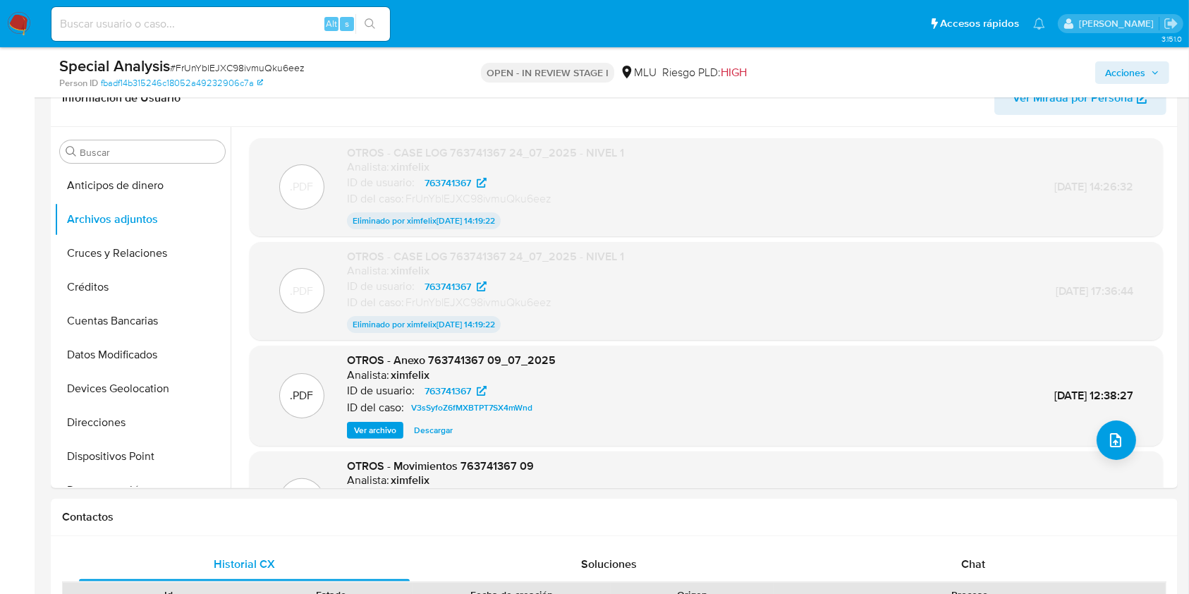
click at [752, 426] on div ".PDF OTROS - Anexo 763741367 09_07_2025 Analista: ximfelix ID de usuario: 76374…" at bounding box center [706, 396] width 899 height 86
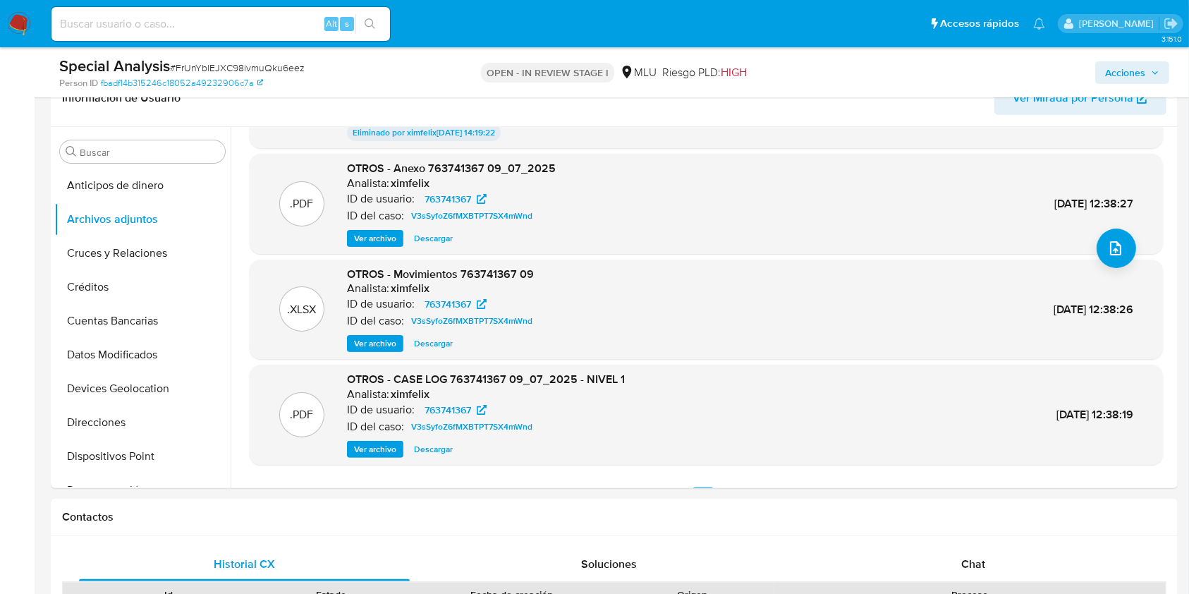
scroll to position [220, 0]
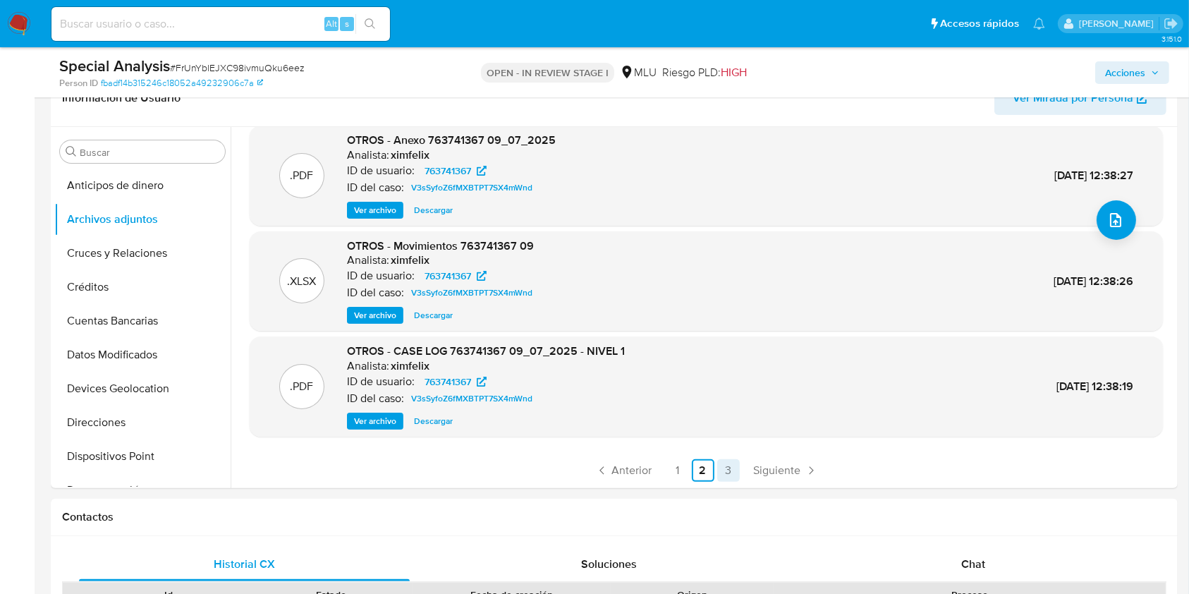
click at [722, 478] on link "3" at bounding box center [728, 470] width 23 height 23
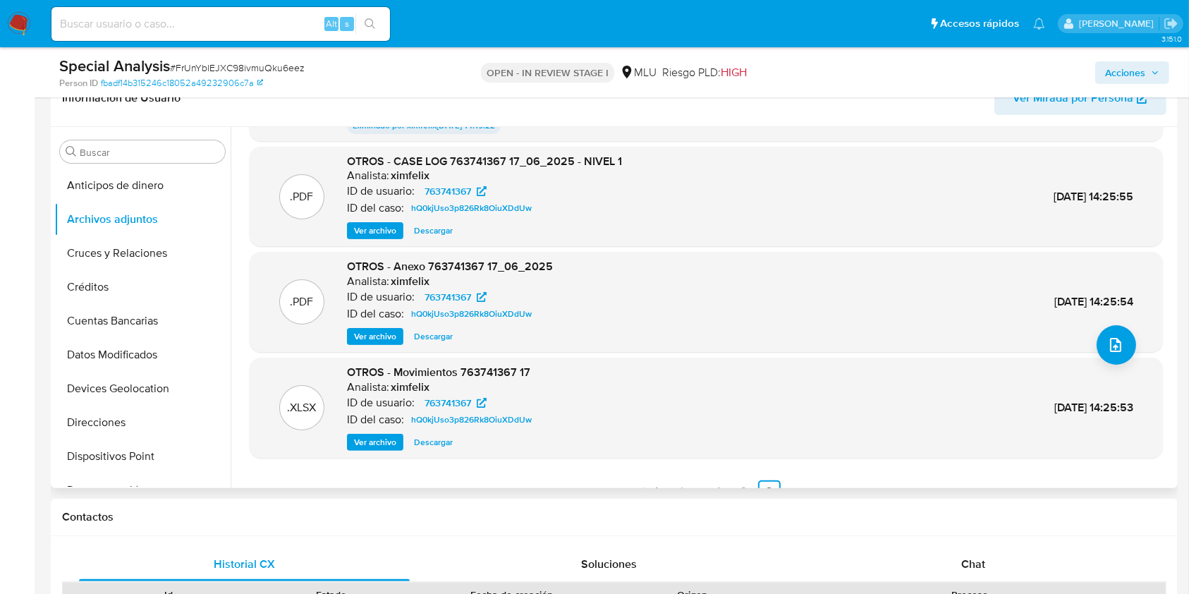
scroll to position [117, 0]
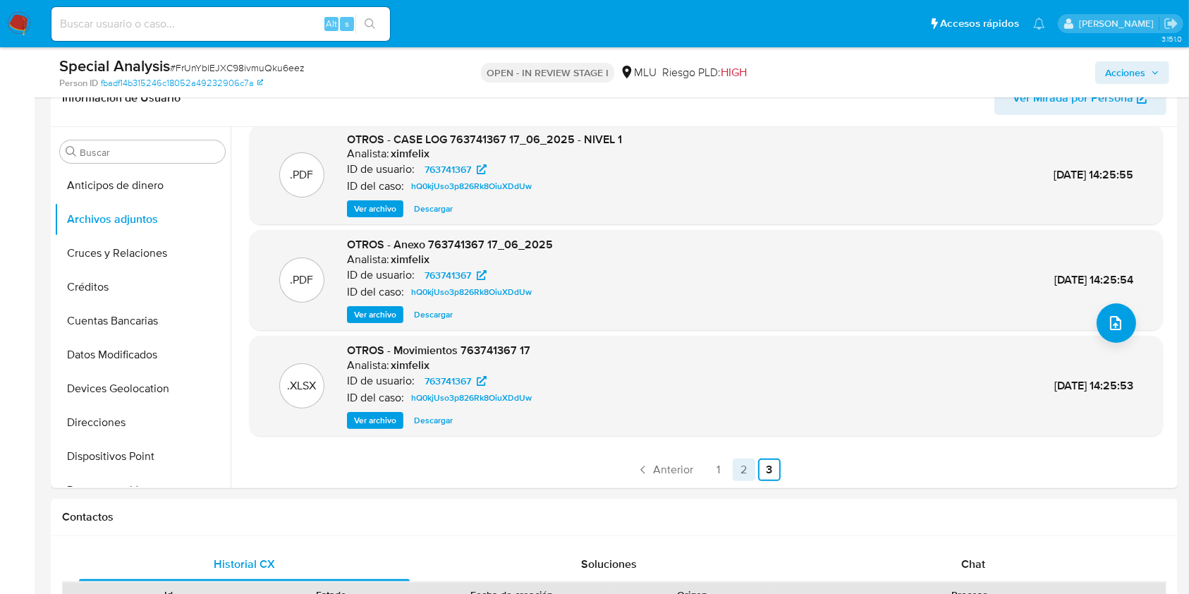
click at [746, 473] on link "2" at bounding box center [744, 470] width 23 height 23
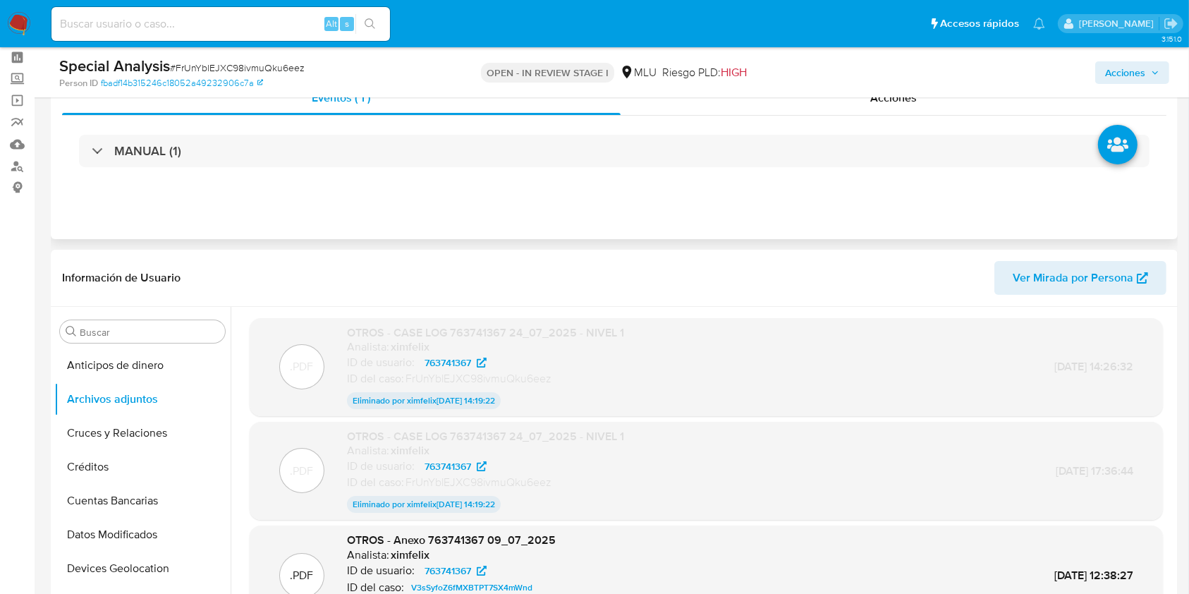
scroll to position [53, 0]
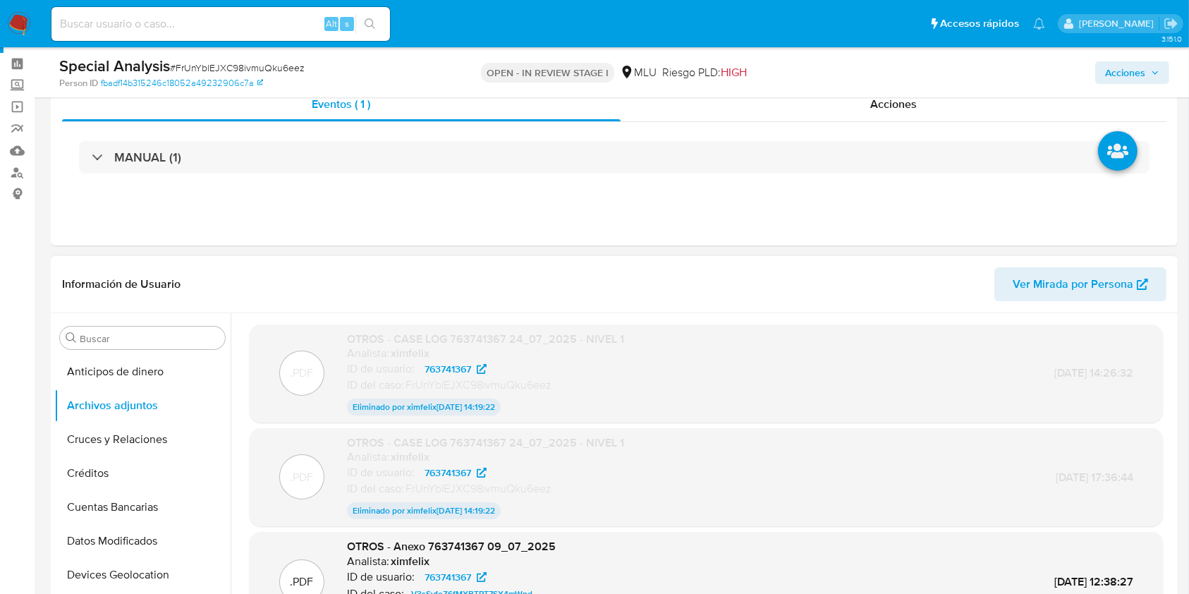
click at [1084, 277] on span "Ver Mirada por Persona" at bounding box center [1073, 284] width 121 height 34
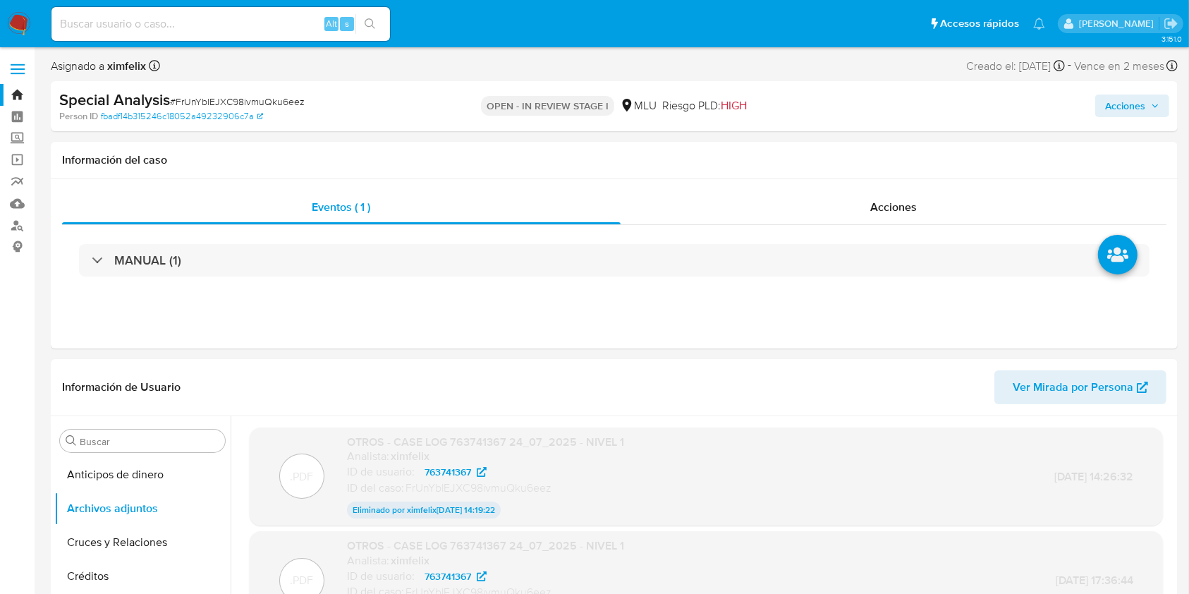
click at [1112, 92] on div "Acciones" at bounding box center [986, 106] width 366 height 33
click at [1084, 109] on div "Acciones" at bounding box center [986, 106] width 366 height 33
click at [1112, 109] on span "Acciones" at bounding box center [1125, 106] width 40 height 23
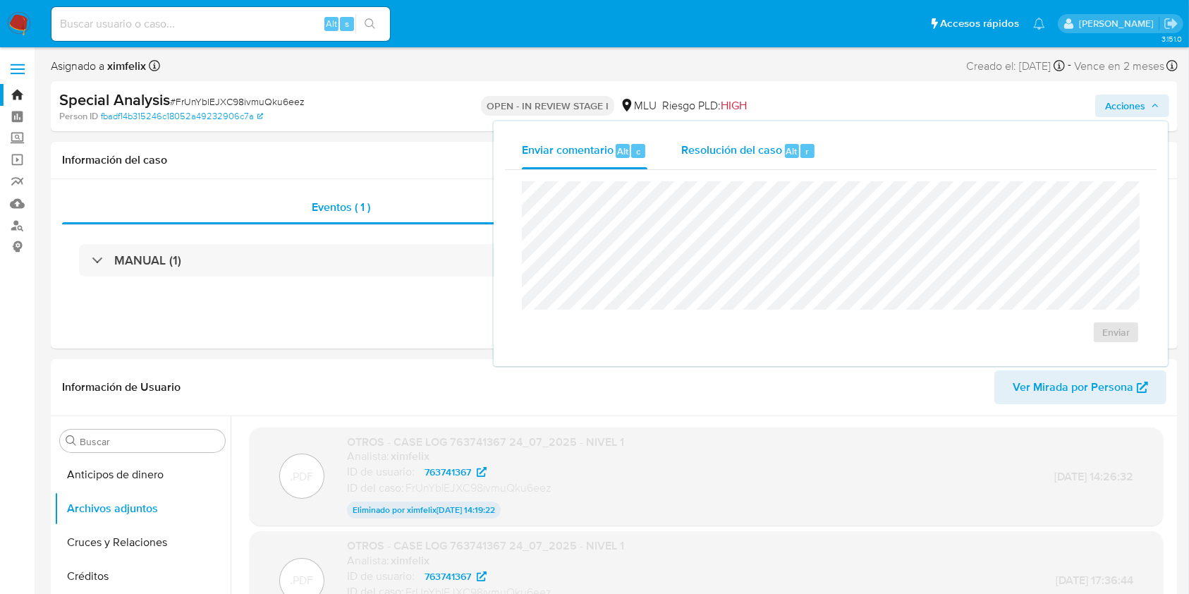
click at [787, 153] on span "Alt" at bounding box center [792, 151] width 11 height 13
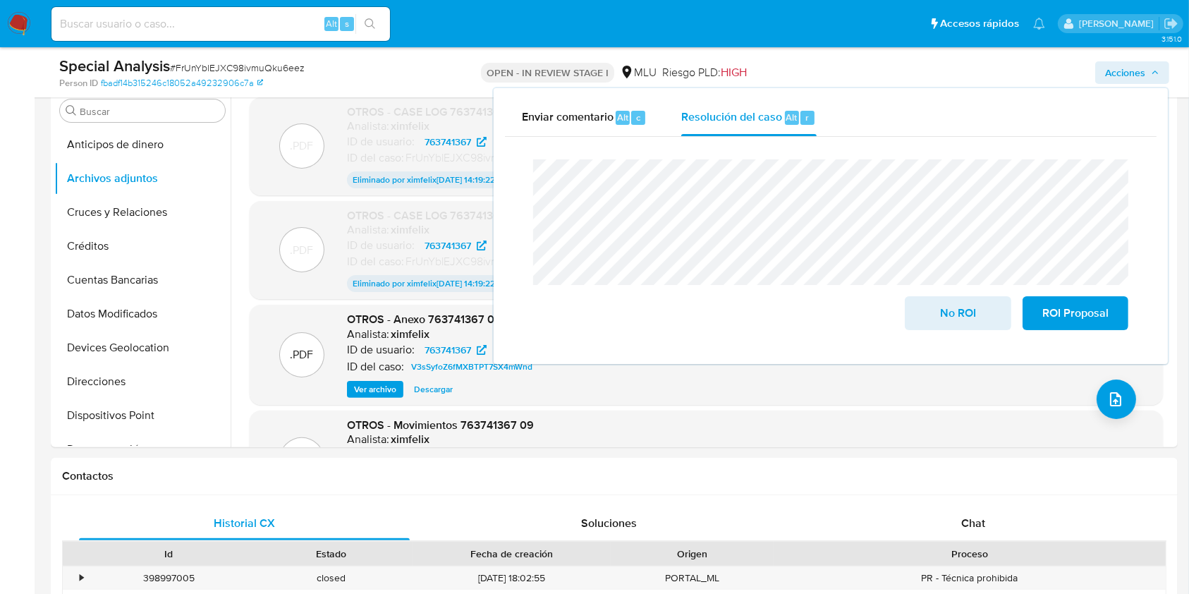
scroll to position [283, 0]
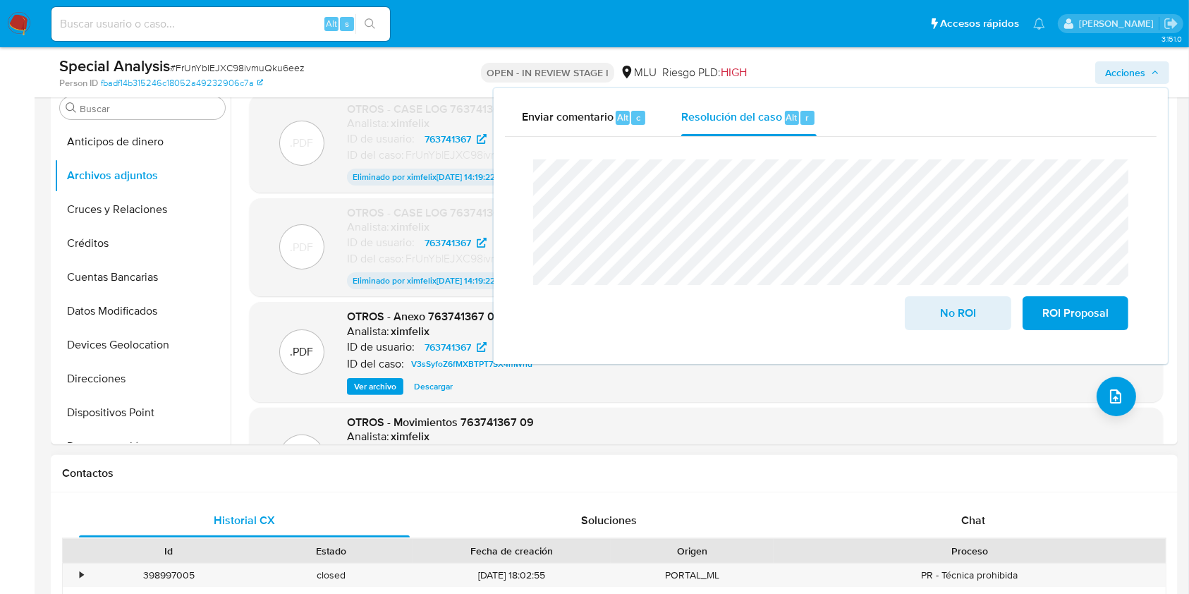
click at [1143, 478] on h1 "Contactos" at bounding box center [614, 473] width 1105 height 14
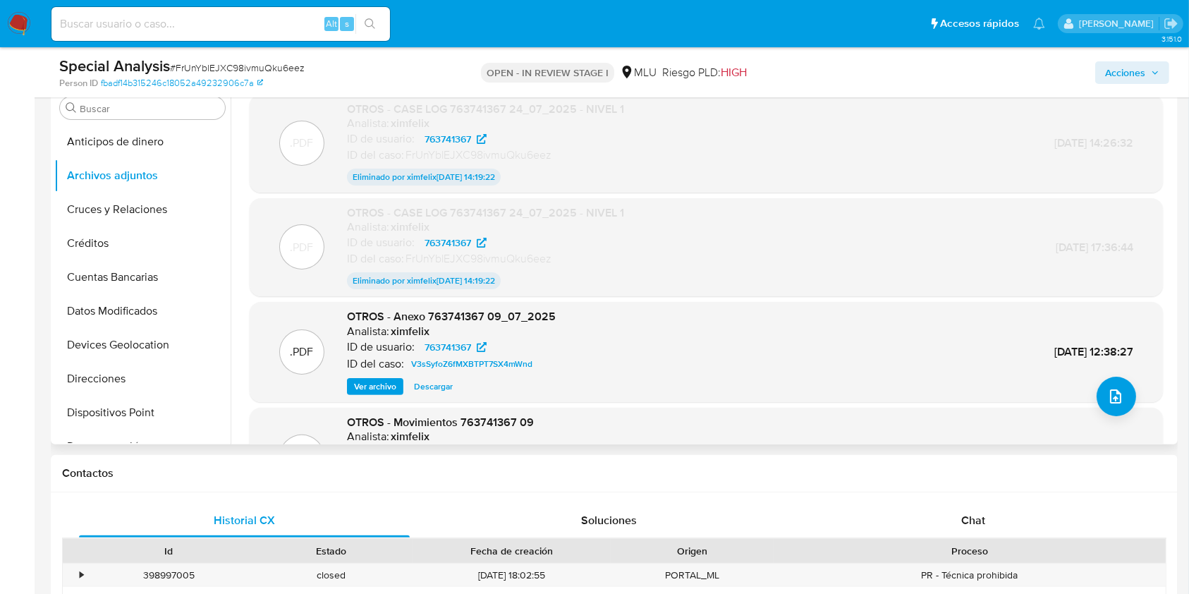
drag, startPoint x: 1175, startPoint y: 180, endPoint x: 1168, endPoint y: 242, distance: 62.4
click at [1168, 242] on div "Buscar Anticipos de dinero Archivos adjuntos Cruces y Relaciones Créditos Cuent…" at bounding box center [614, 263] width 1127 height 361
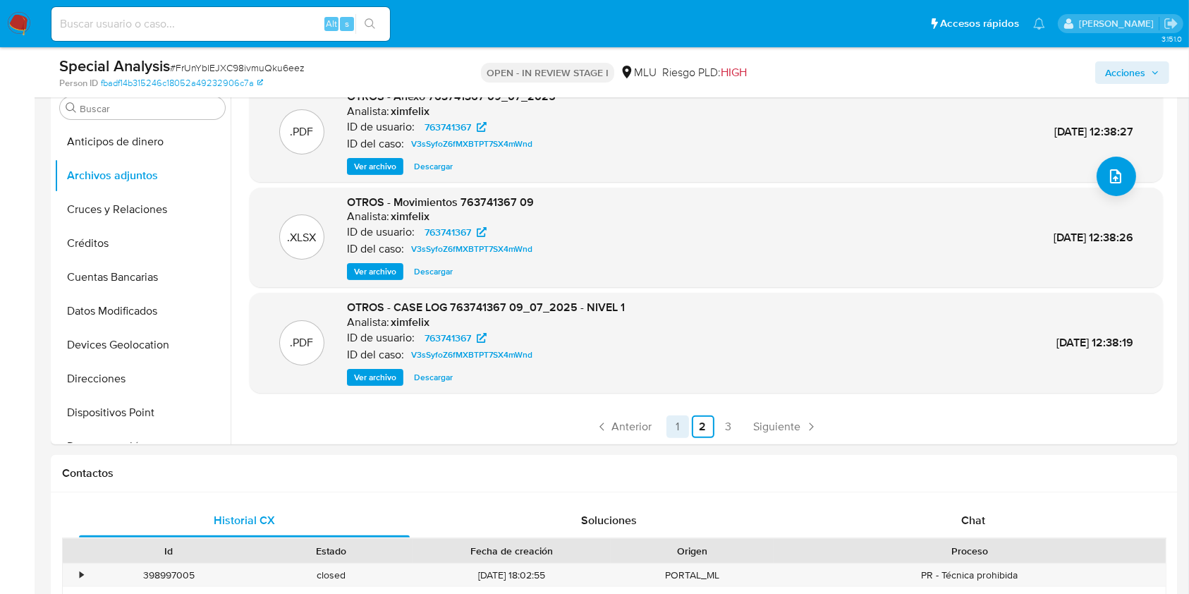
click at [672, 427] on link "1" at bounding box center [678, 427] width 23 height 23
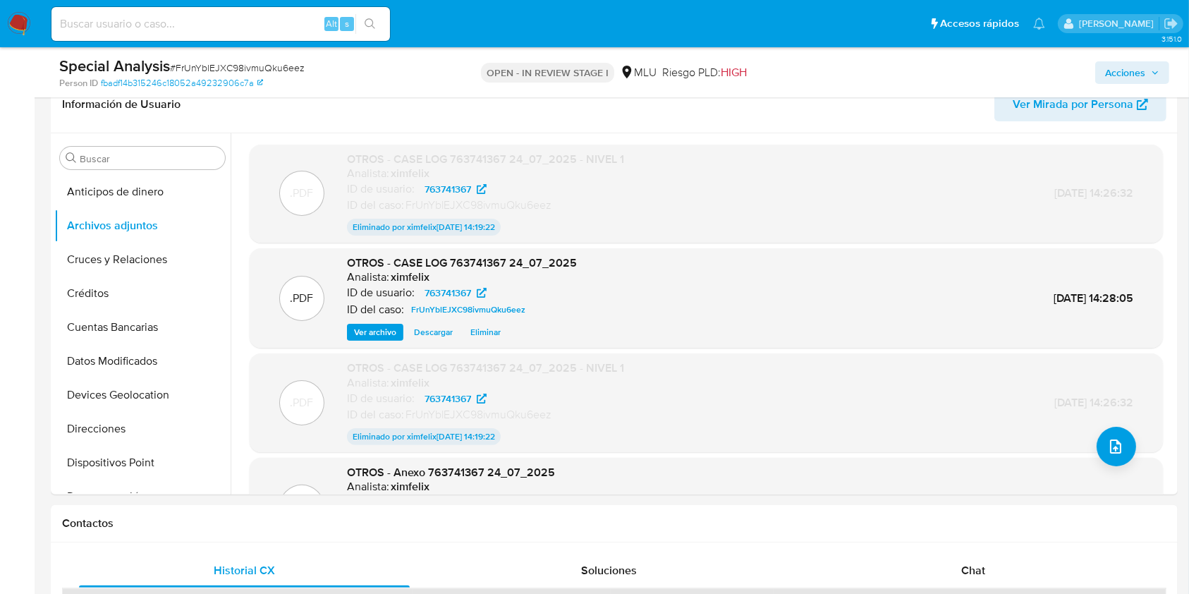
scroll to position [221, 0]
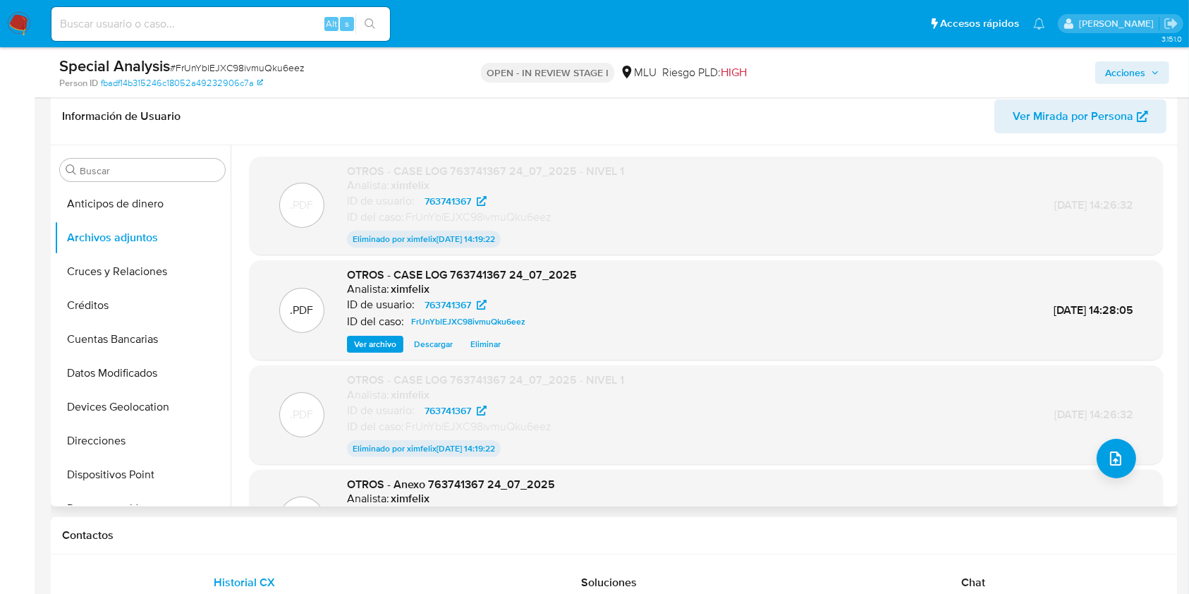
drag, startPoint x: 1174, startPoint y: 287, endPoint x: 1171, endPoint y: 305, distance: 17.9
click at [1171, 305] on div ".PDF OTROS - CASE LOG 763741367 24_07_2025 - NIVEL 1 Analista: ximfelix ID de u…" at bounding box center [703, 325] width 944 height 361
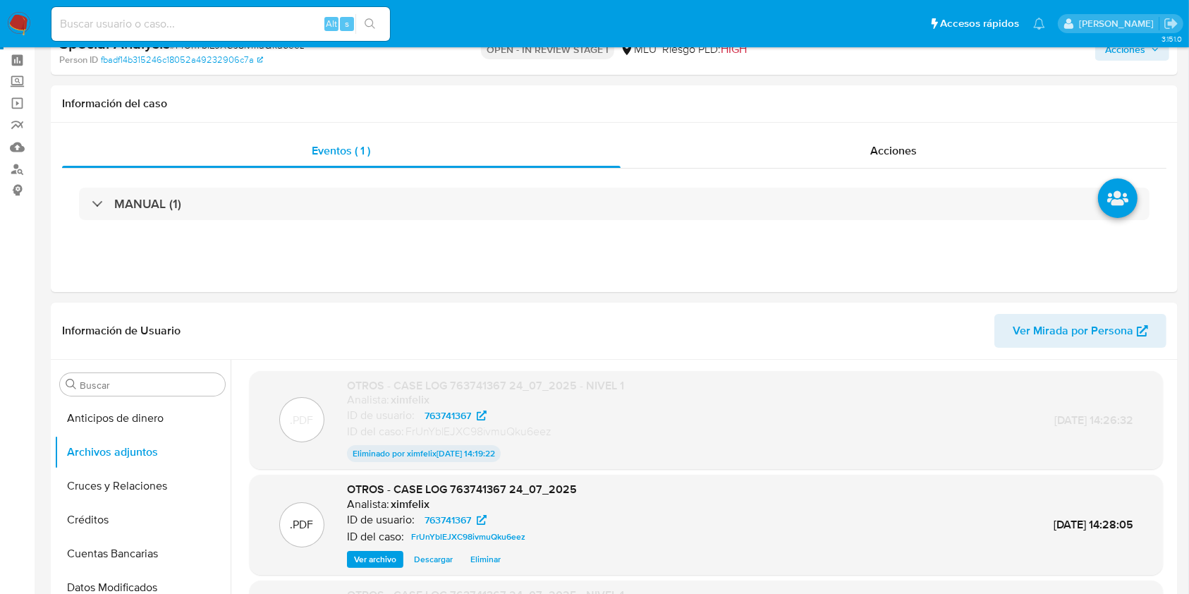
scroll to position [23, 0]
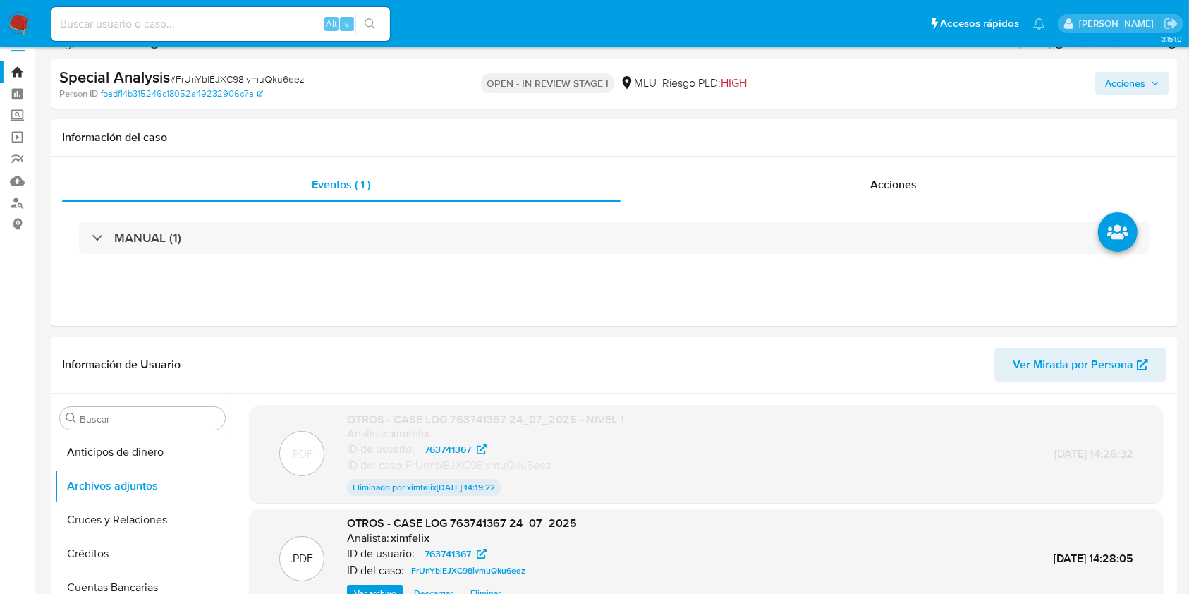
click at [1155, 76] on span "Acciones" at bounding box center [1132, 83] width 54 height 20
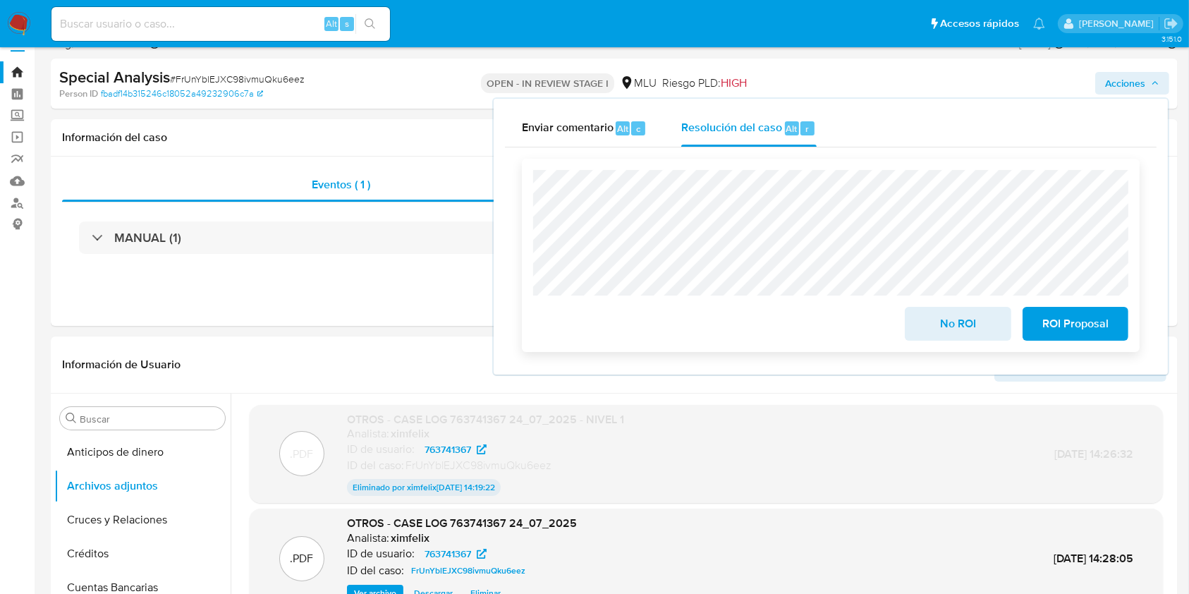
click at [954, 329] on span "No ROI" at bounding box center [957, 323] width 69 height 31
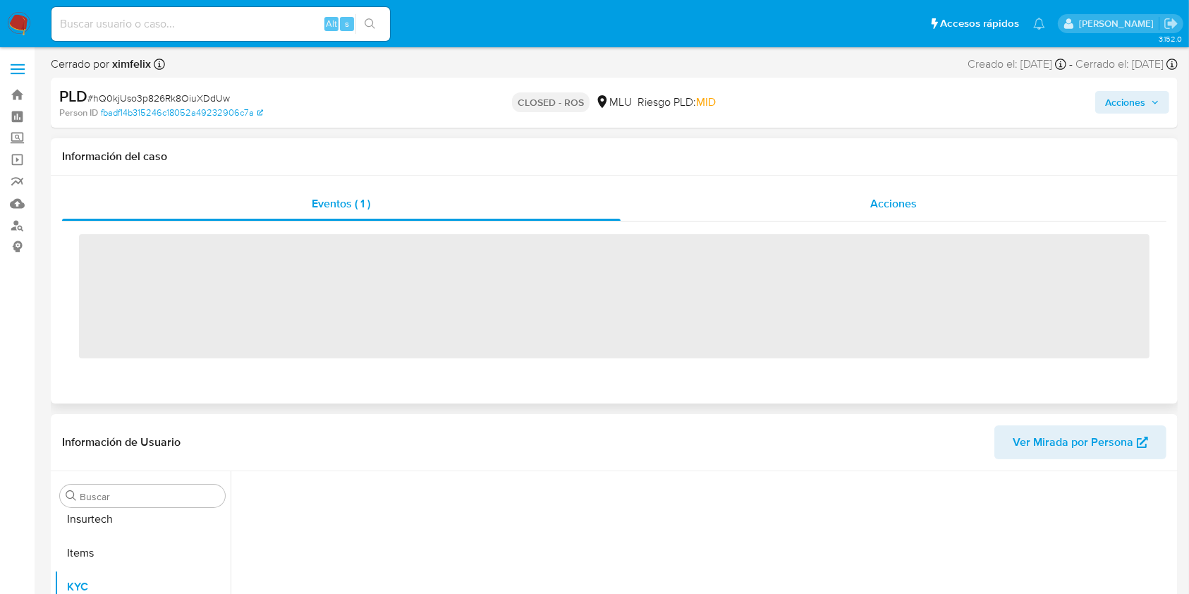
scroll to position [596, 0]
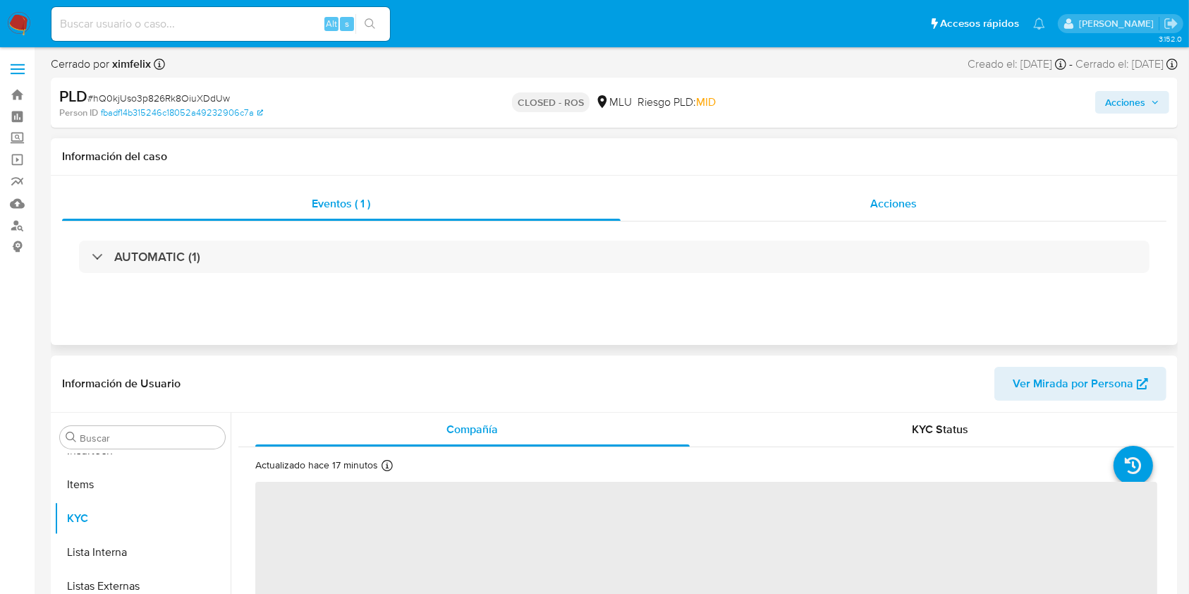
click at [920, 208] on div "Acciones" at bounding box center [894, 204] width 547 height 34
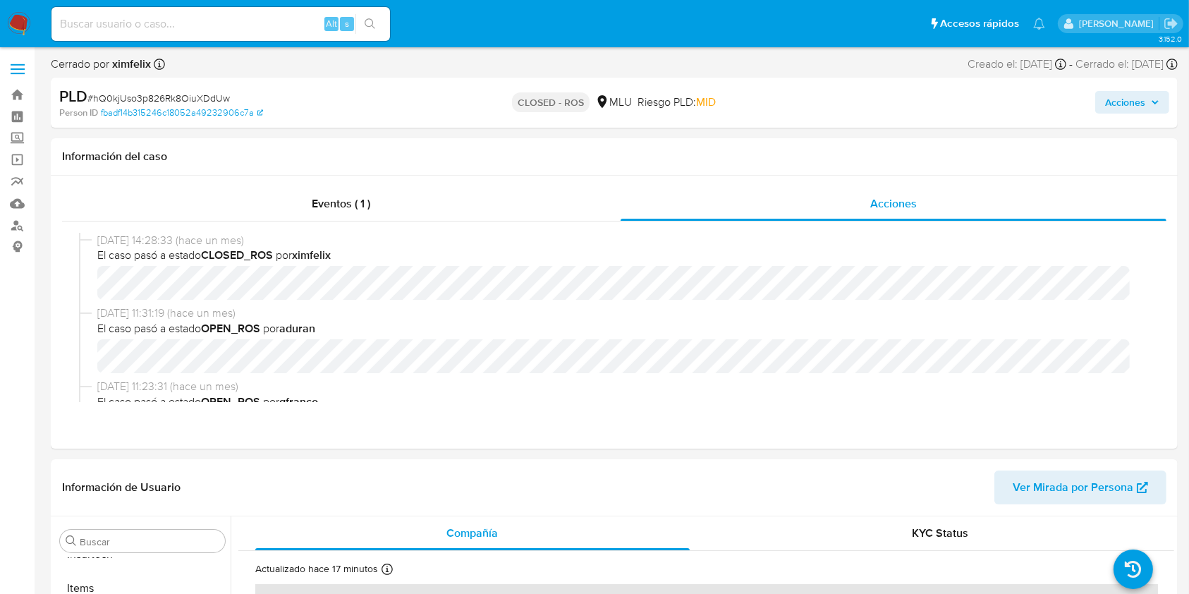
select select "10"
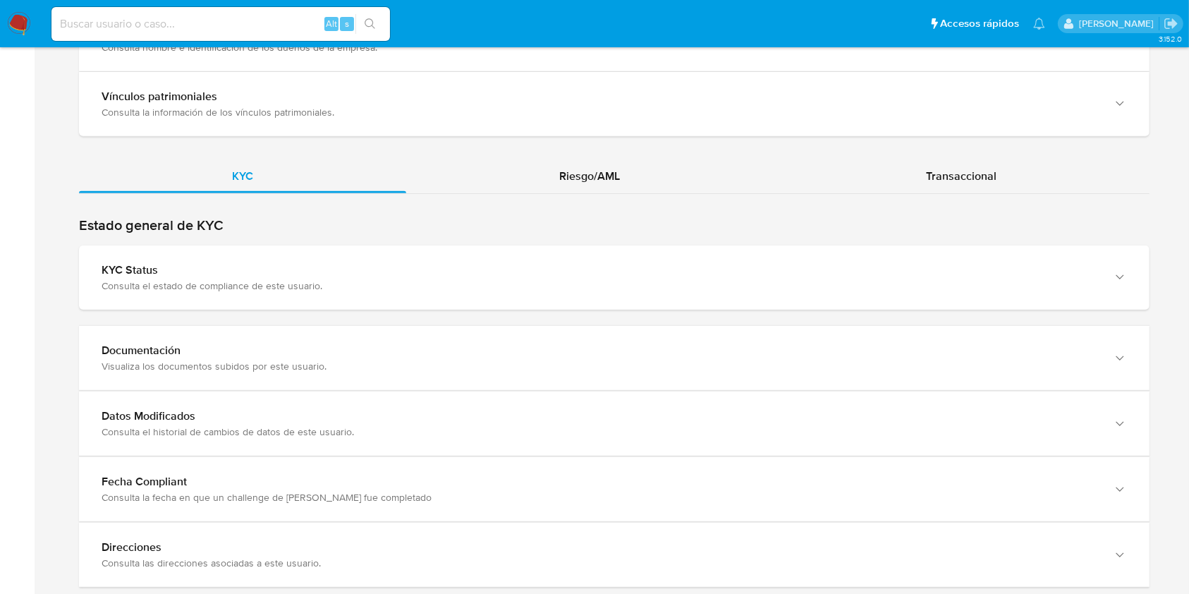
scroll to position [1344, 0]
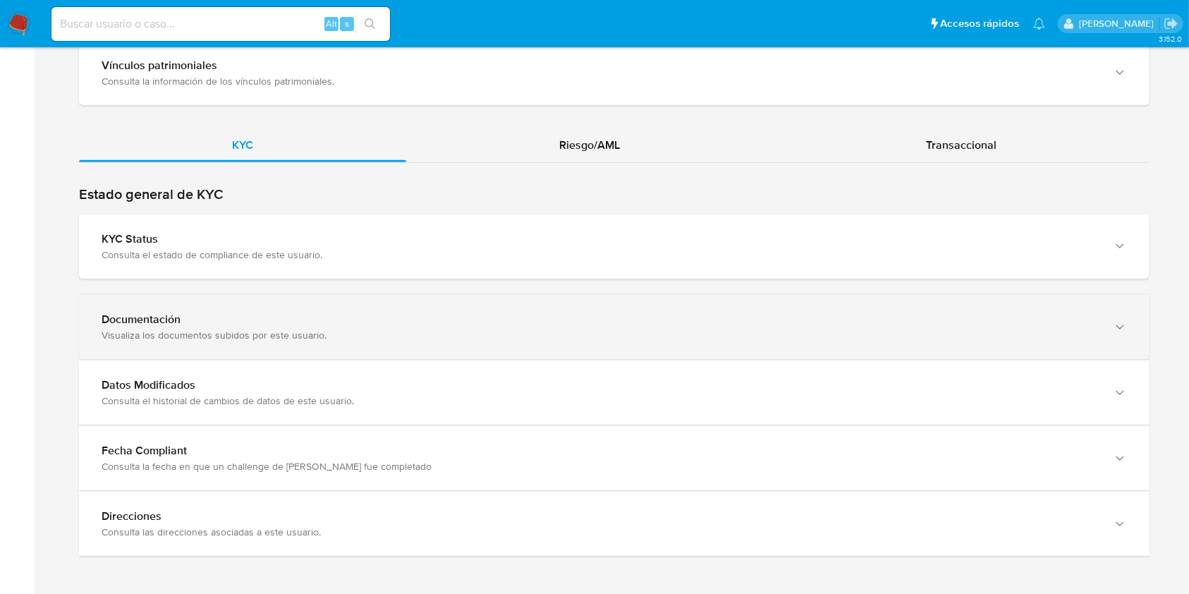
click at [1016, 314] on div "Documentación" at bounding box center [600, 320] width 997 height 14
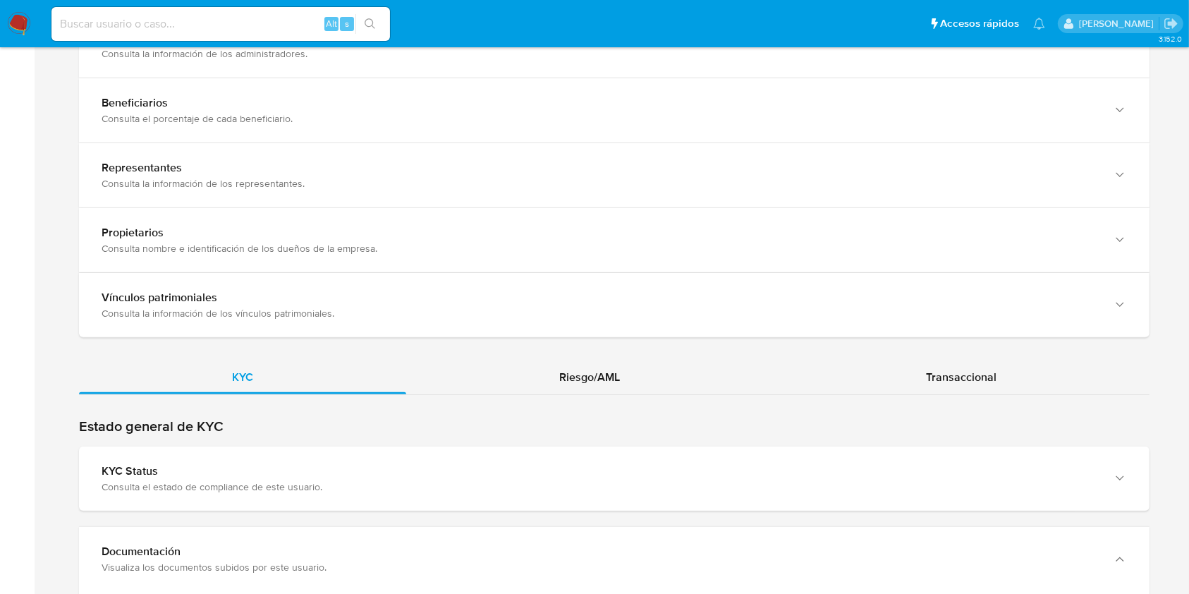
scroll to position [1114, 0]
click at [623, 376] on div "Riesgo/AML" at bounding box center [589, 375] width 367 height 34
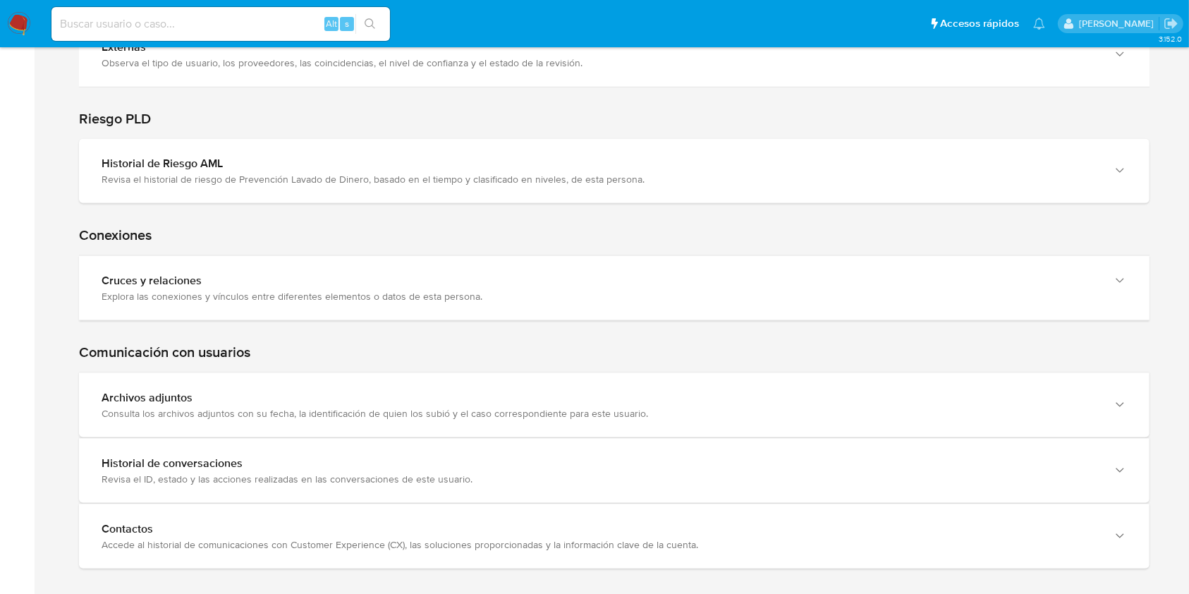
scroll to position [1924, 0]
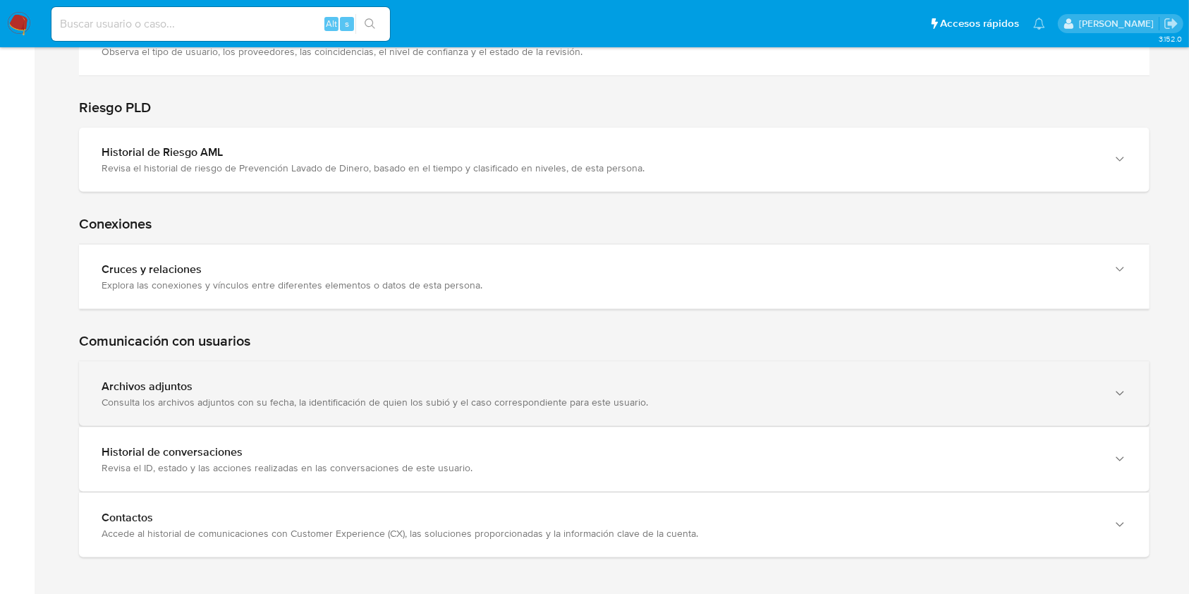
click at [1033, 407] on div "Archivos adjuntos Consulta los archivos adjuntos con su fecha, la identificació…" at bounding box center [614, 394] width 1071 height 64
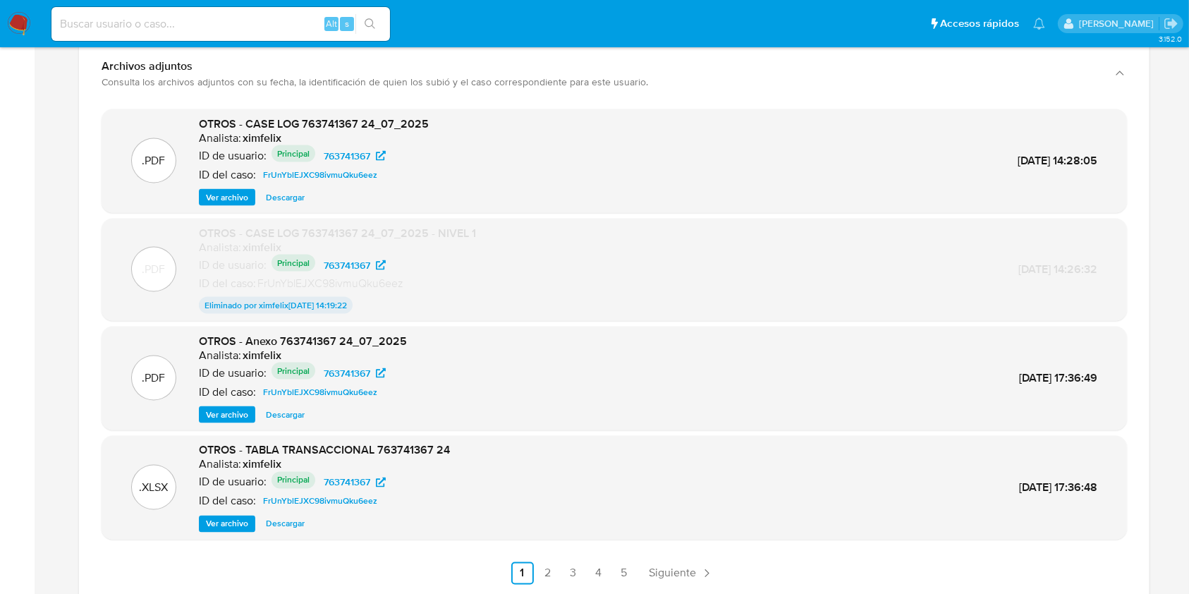
scroll to position [2252, 0]
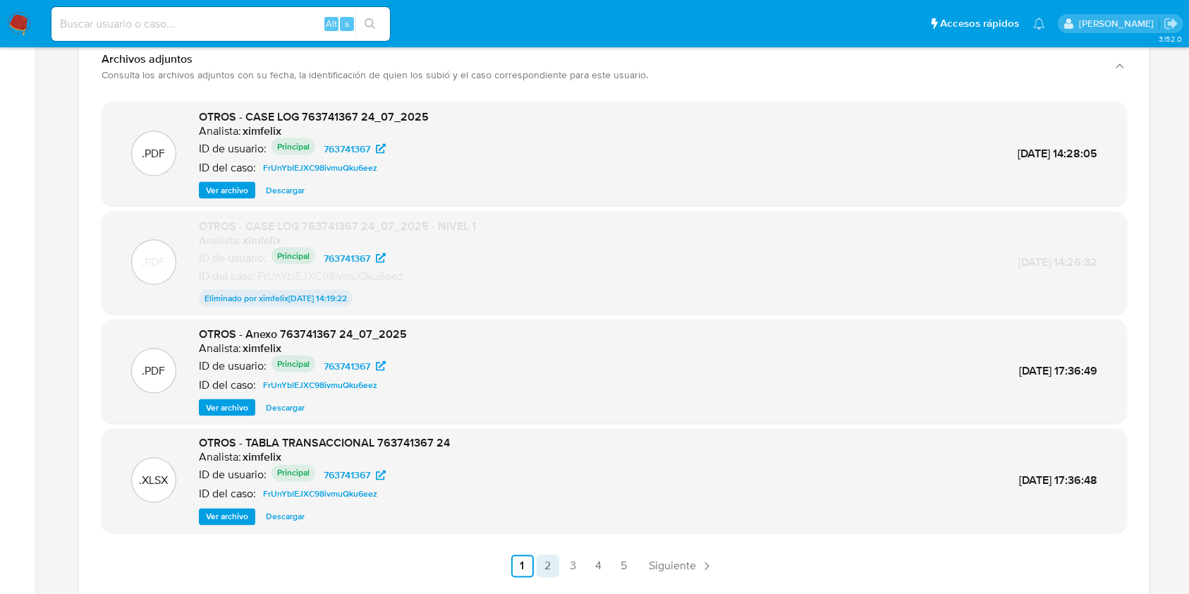
click at [552, 558] on link "2" at bounding box center [548, 566] width 23 height 23
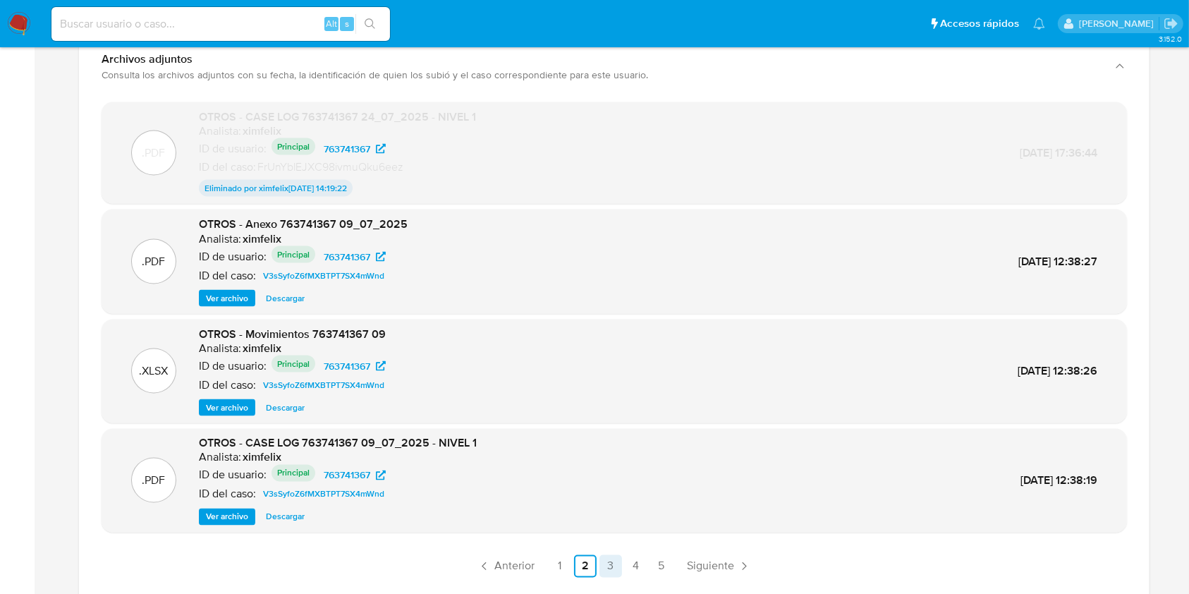
click at [604, 561] on link "3" at bounding box center [611, 566] width 23 height 23
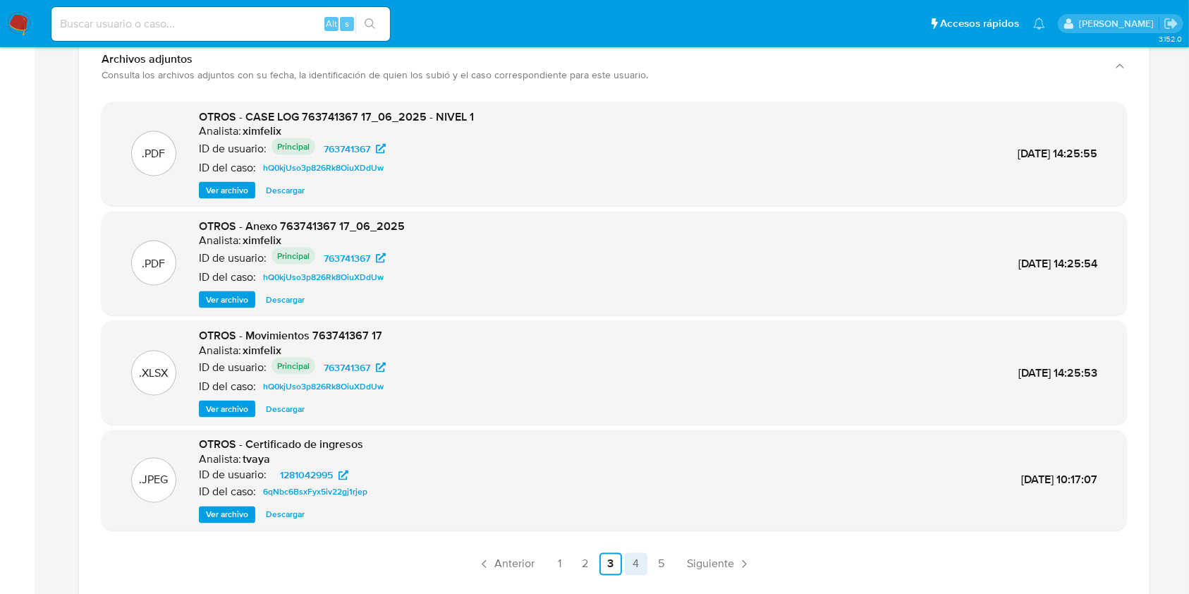
click at [637, 553] on link "4" at bounding box center [636, 564] width 23 height 23
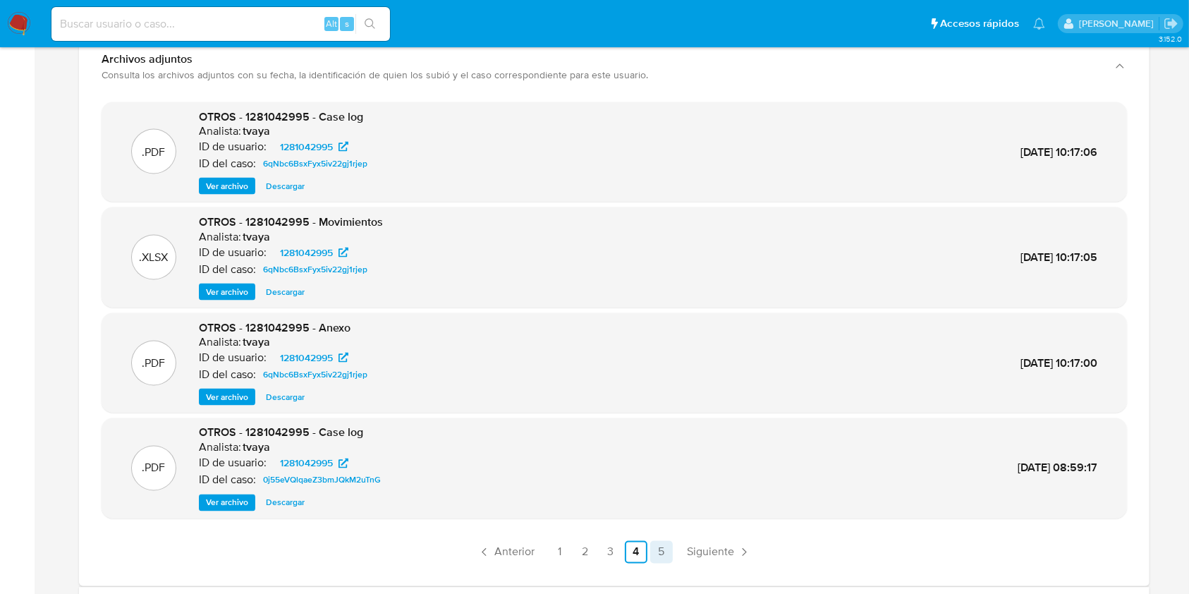
click at [666, 551] on link "5" at bounding box center [661, 552] width 23 height 23
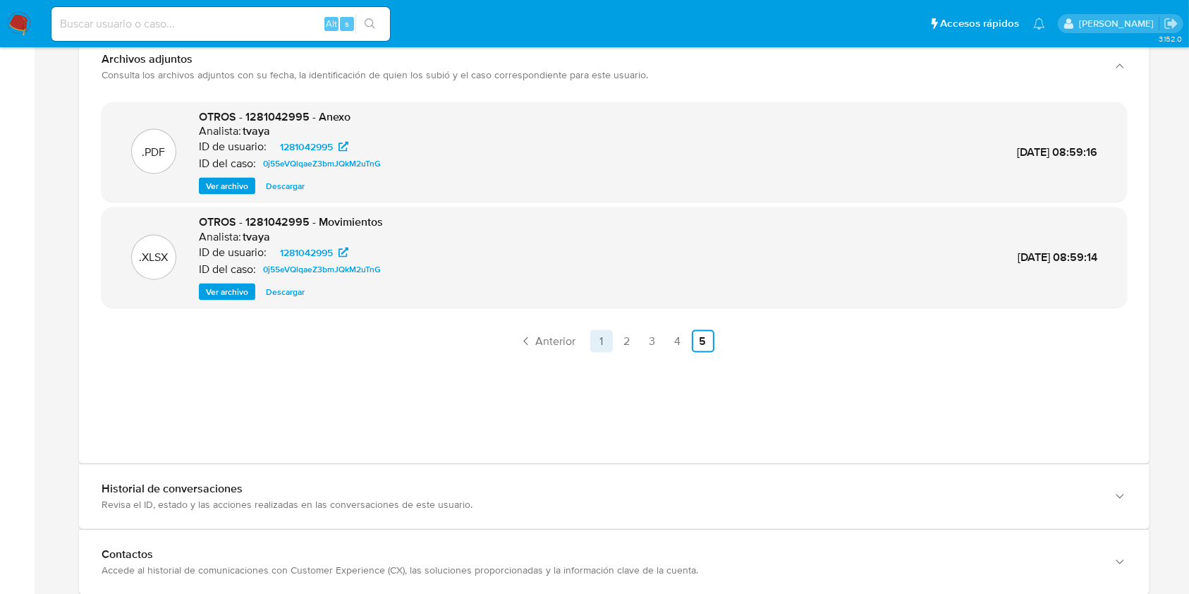
click at [598, 344] on link "1" at bounding box center [601, 341] width 23 height 23
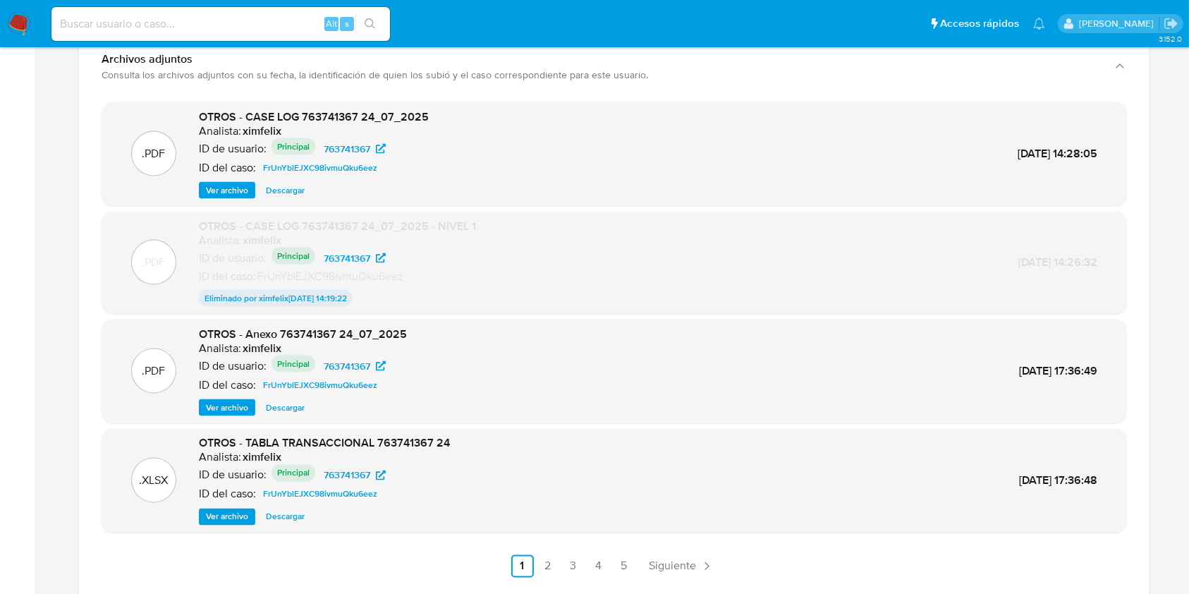
click at [87, 20] on input at bounding box center [220, 24] width 339 height 18
paste input "Agu5rgMeJJN7pToBHoYpX55t"
type input "Agu5rgMeJJN7pToBHoYpX55t"
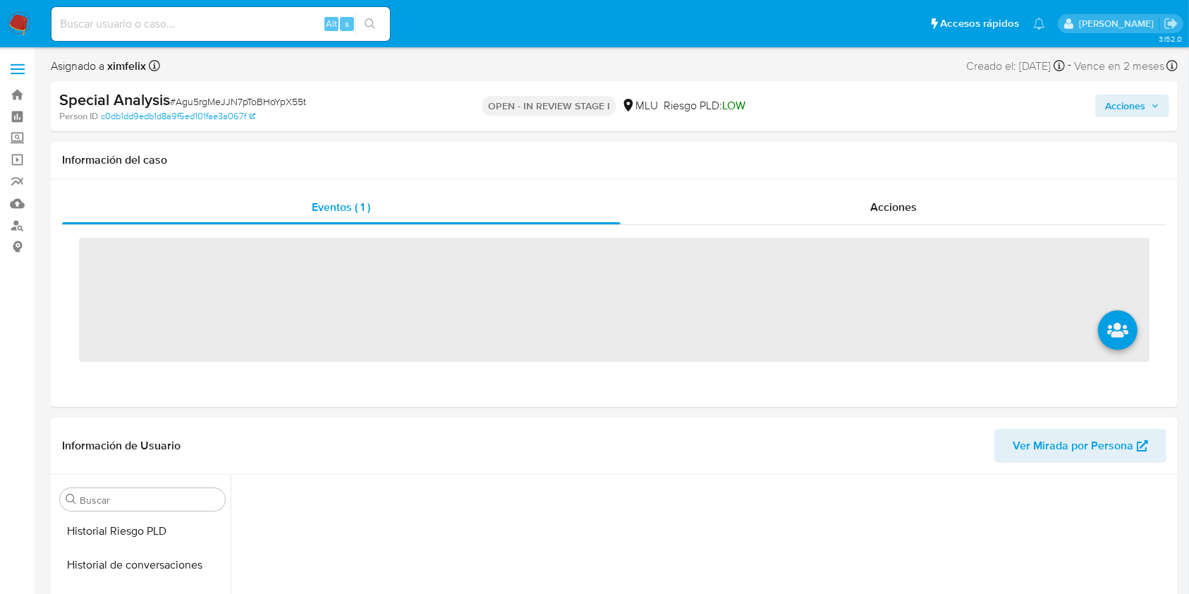
scroll to position [596, 0]
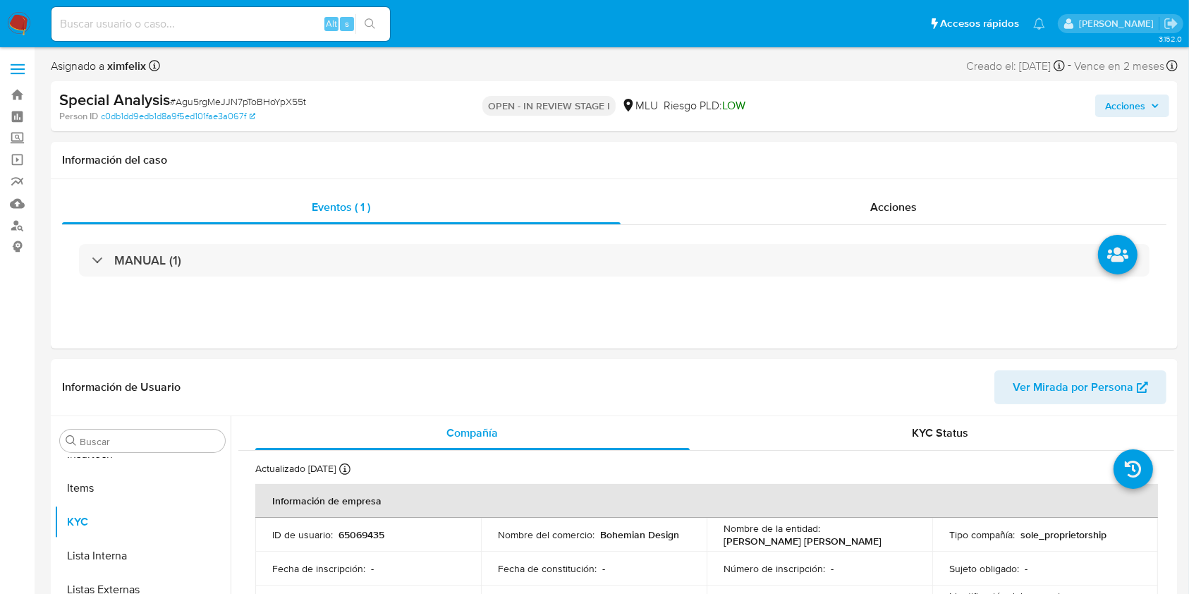
select select "10"
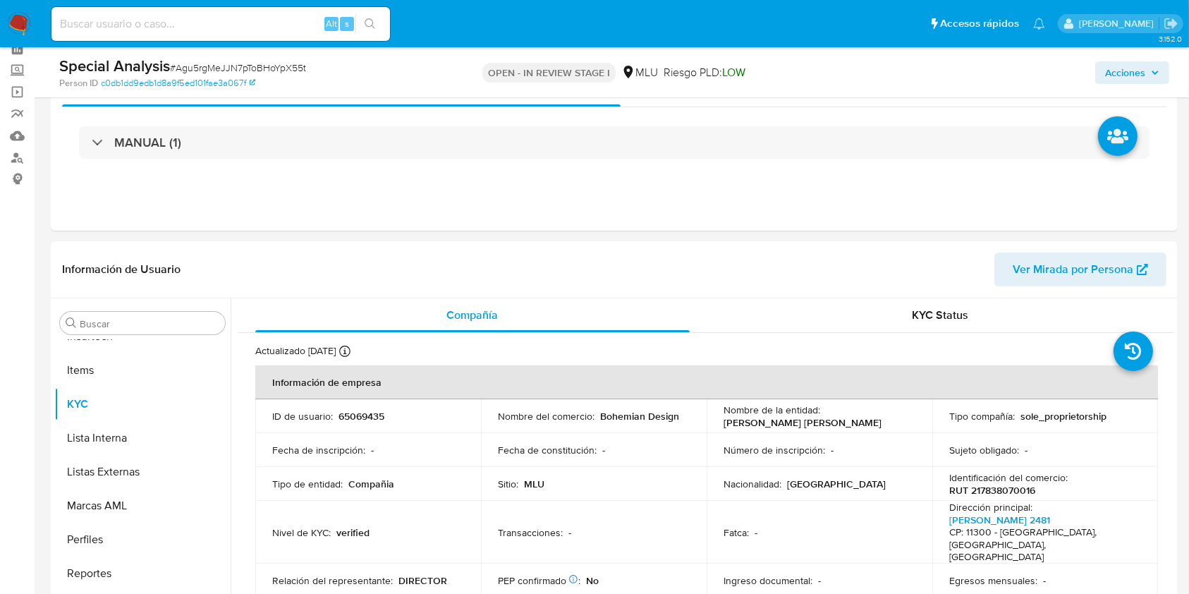
scroll to position [128, 0]
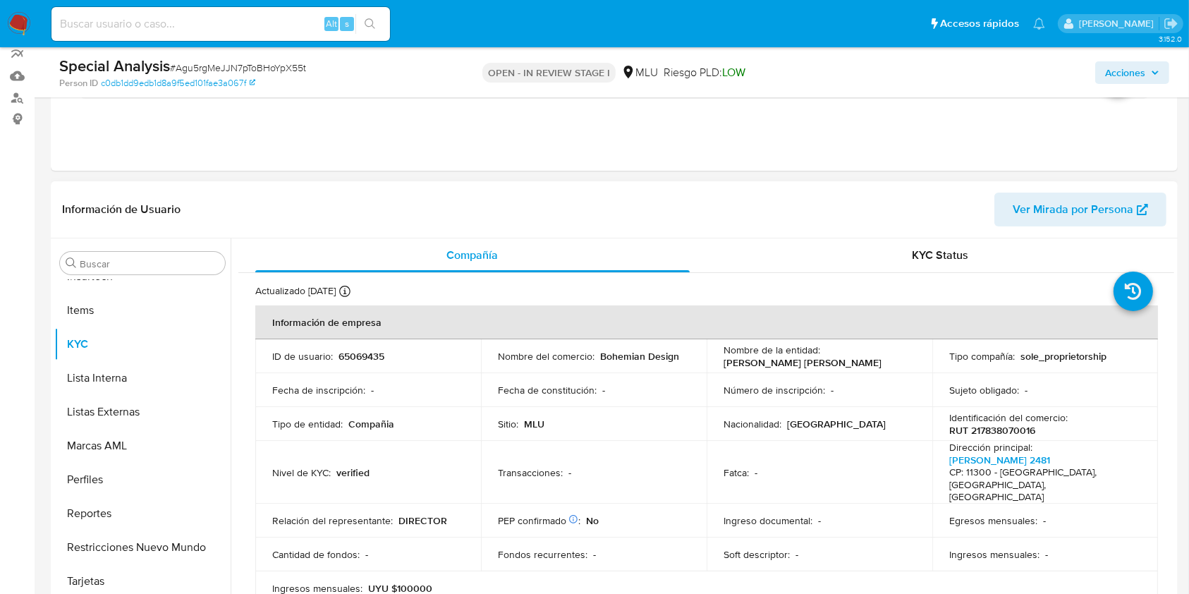
click at [841, 368] on p "[PERSON_NAME] [PERSON_NAME]" at bounding box center [803, 362] width 158 height 13
drag, startPoint x: 887, startPoint y: 359, endPoint x: 713, endPoint y: 358, distance: 174.2
click at [713, 358] on td "Nombre de la entidad : VARELA CHUMKER MARTIN FABIAN" at bounding box center [820, 356] width 226 height 34
copy p "[PERSON_NAME] [PERSON_NAME]"
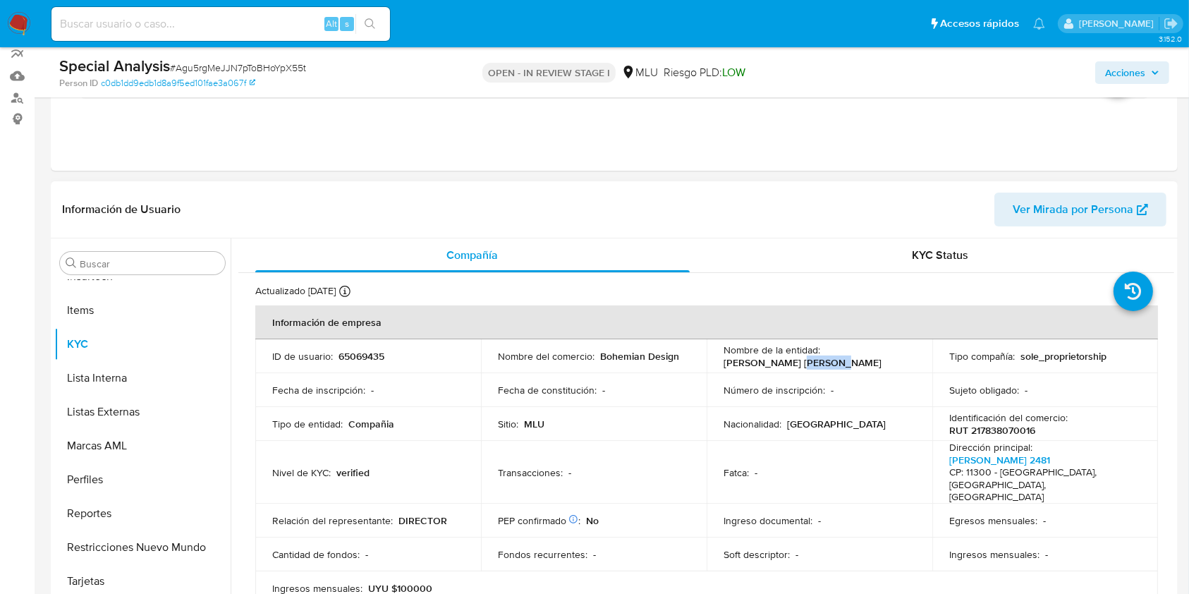
copy p "[PERSON_NAME] [PERSON_NAME]"
click at [1088, 209] on span "Ver Mirada por Persona" at bounding box center [1073, 210] width 121 height 34
click at [985, 426] on p "RUT 217838070016" at bounding box center [993, 430] width 86 height 13
copy p "217838070016"
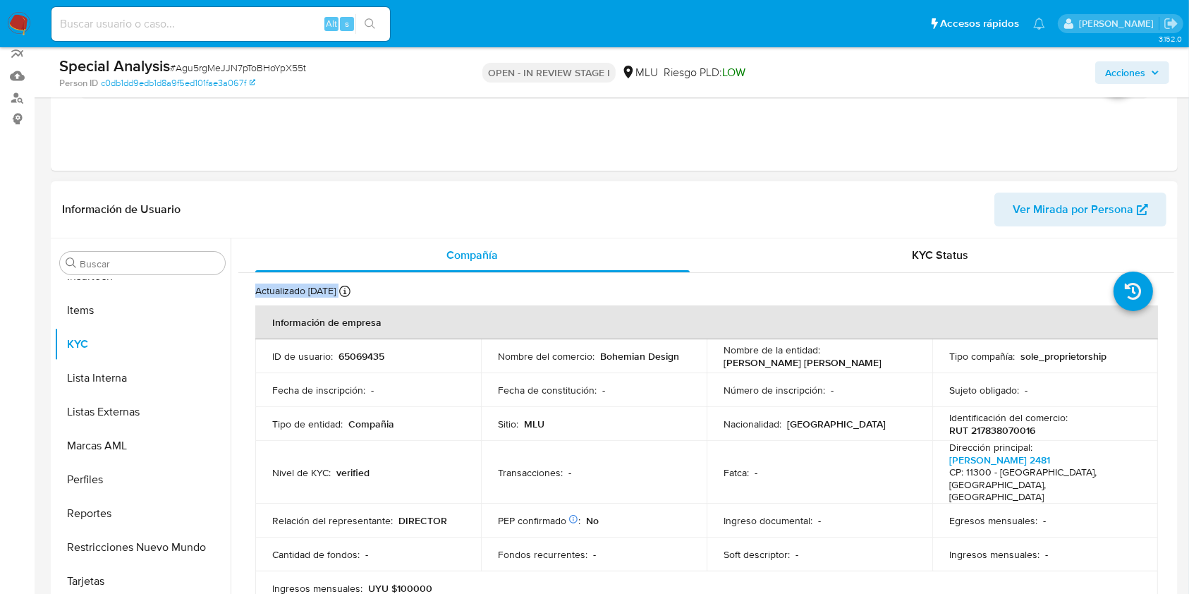
drag, startPoint x: 1175, startPoint y: 264, endPoint x: 1174, endPoint y: 437, distance: 173.5
click at [1174, 437] on div "Buscar Anticipos de dinero Archivos adjuntos Cruces y Relaciones Créditos Cuent…" at bounding box center [614, 418] width 1127 height 361
click at [1174, 437] on div "Compañía KYC Status Actualizado hace 18 días Creado: 11/11/2021 14:38:19 Actual…" at bounding box center [703, 418] width 944 height 361
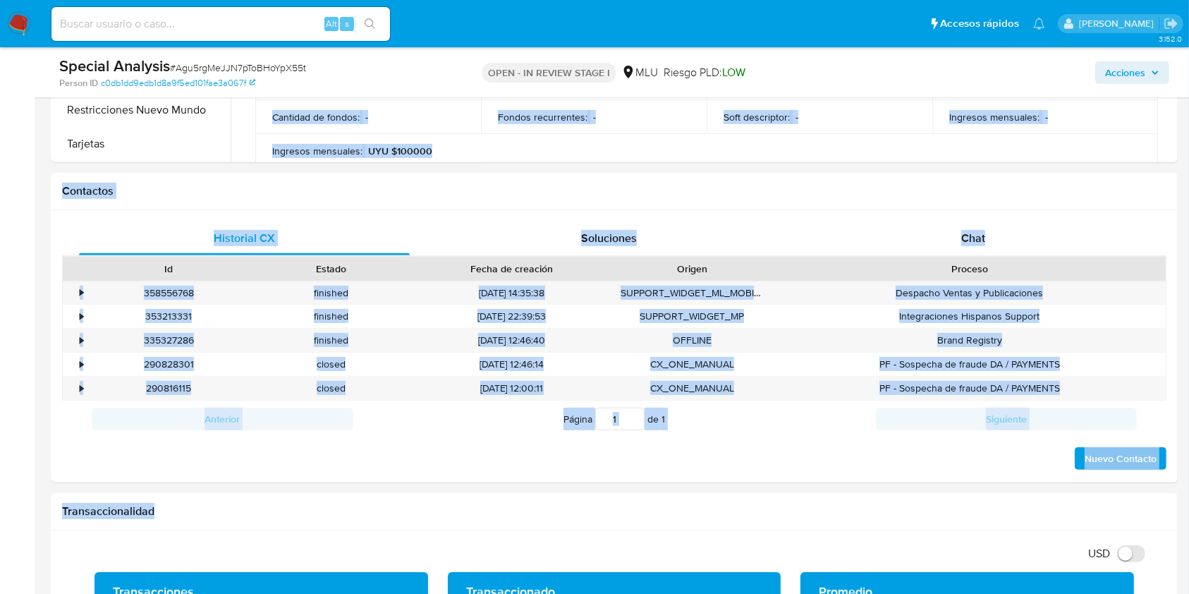
drag, startPoint x: 1168, startPoint y: 327, endPoint x: 1175, endPoint y: 628, distance: 301.3
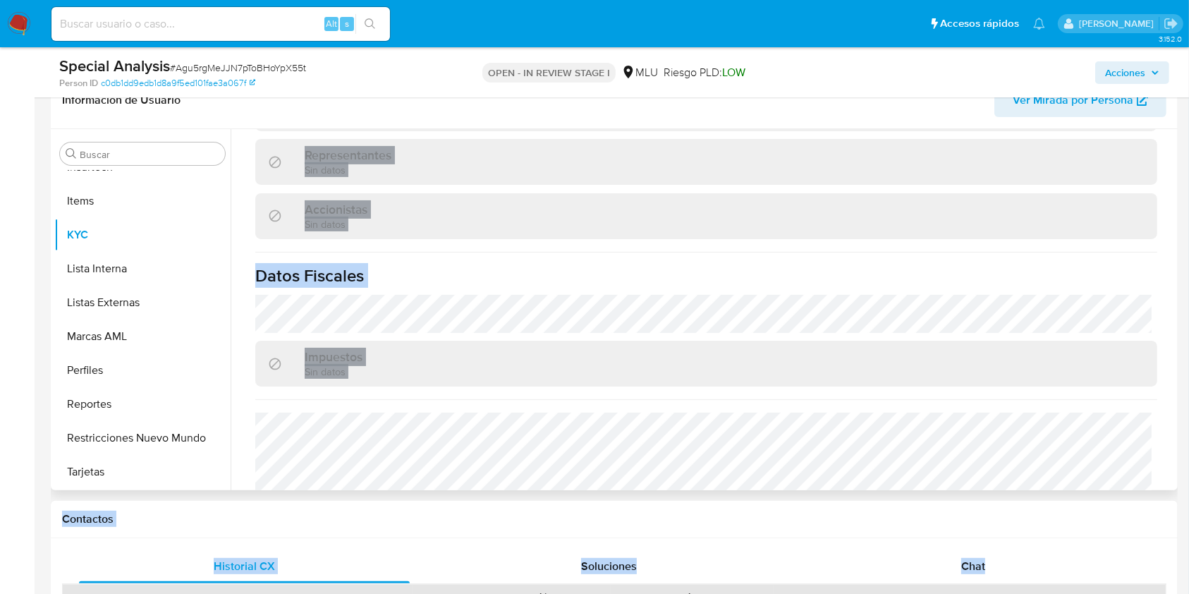
scroll to position [0, 0]
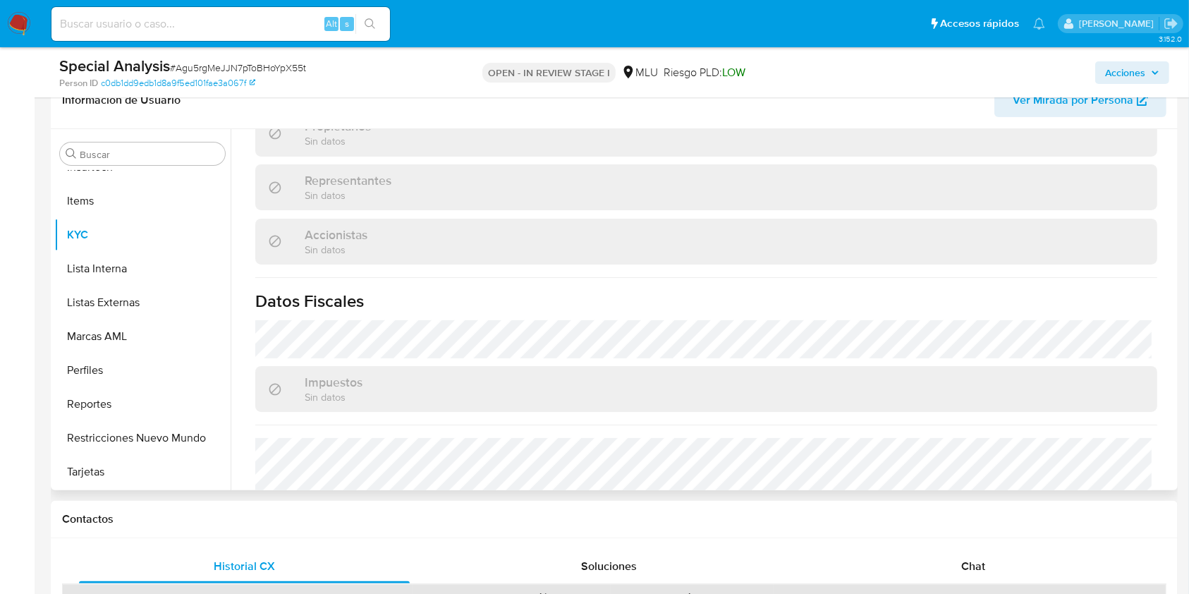
scroll to position [850, 0]
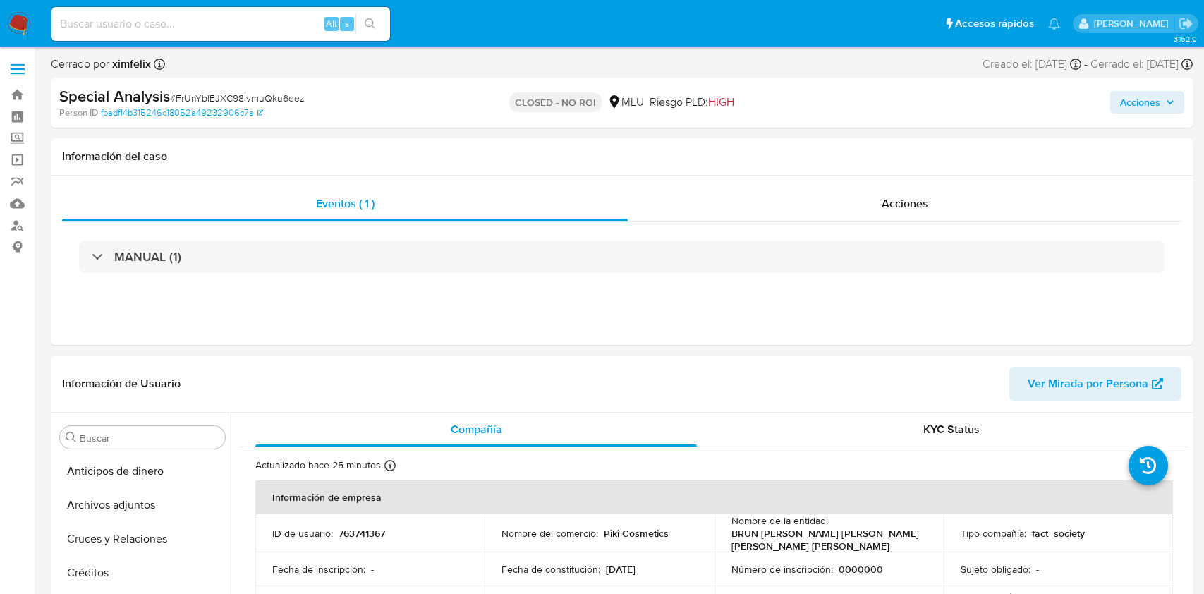
select select "10"
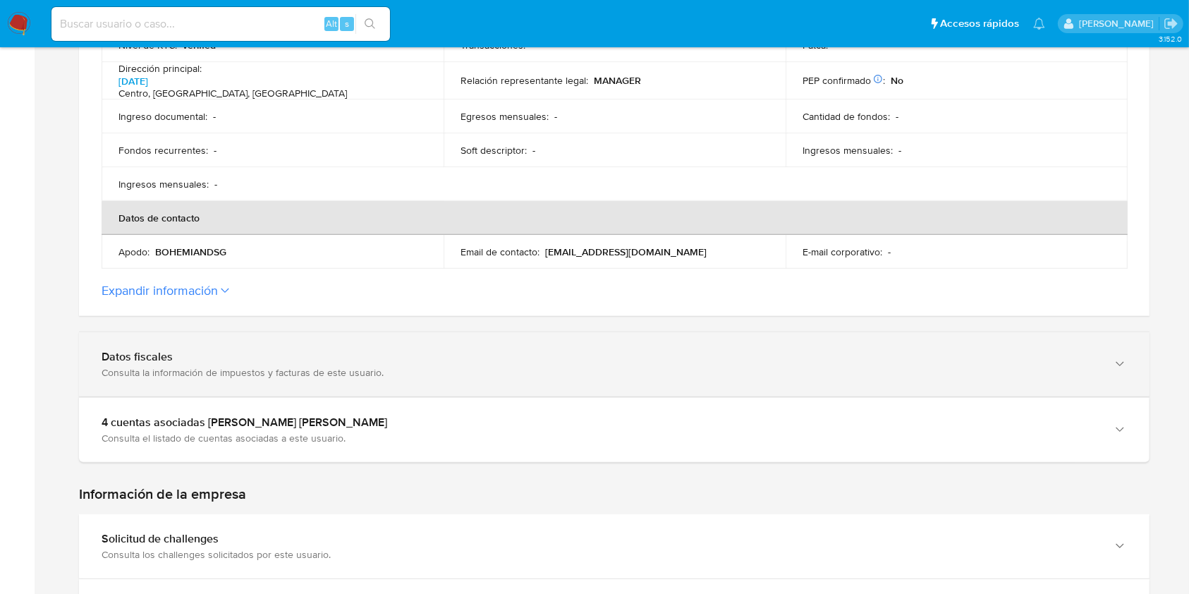
scroll to position [481, 0]
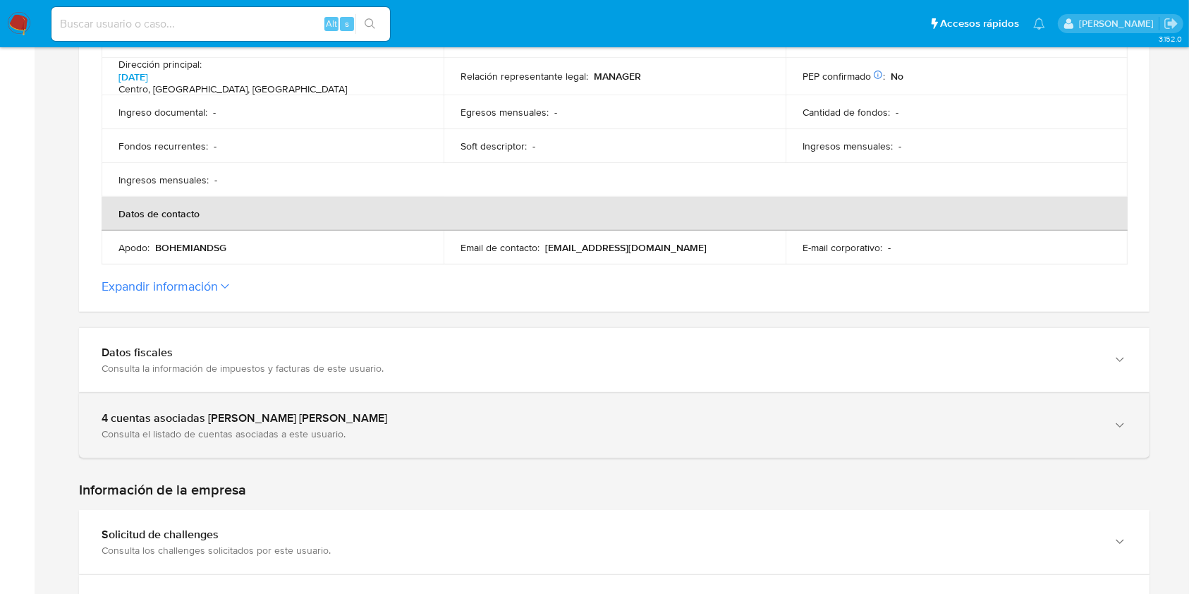
click at [564, 412] on div "4 cuentas asociadas [PERSON_NAME] [PERSON_NAME]" at bounding box center [600, 418] width 997 height 14
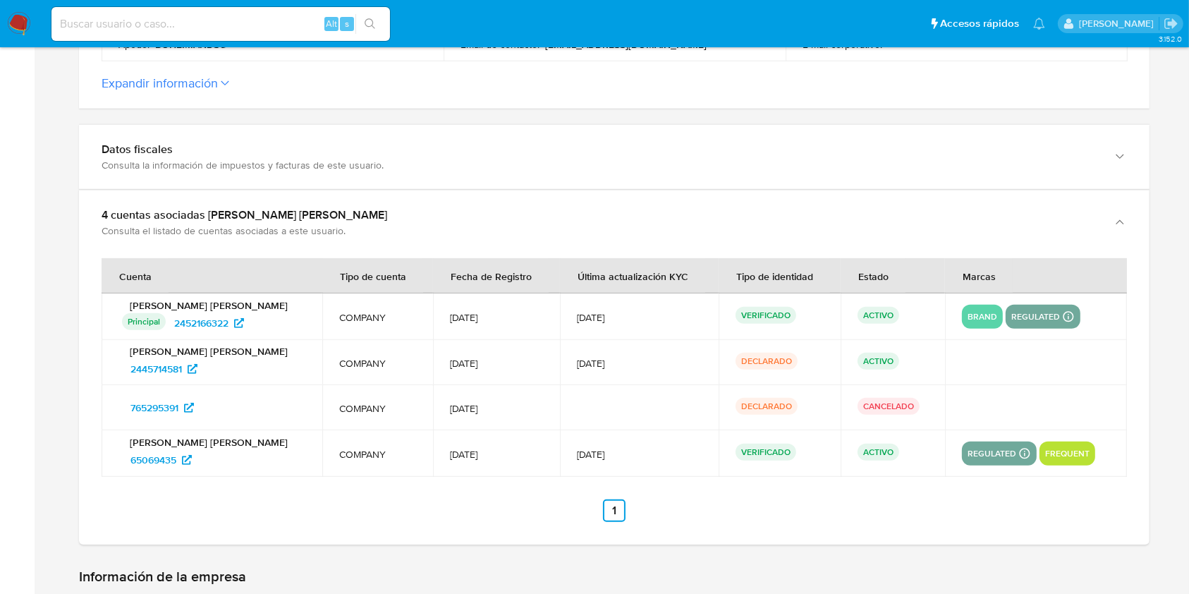
scroll to position [687, 0]
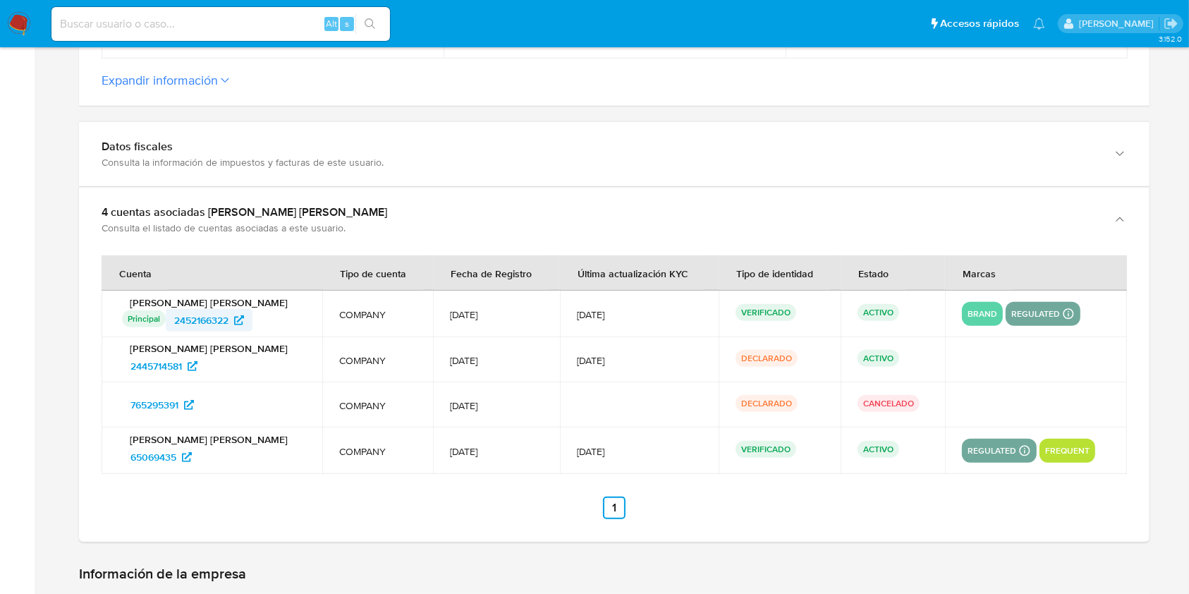
drag, startPoint x: 265, startPoint y: 310, endPoint x: 171, endPoint y: 323, distance: 94.8
click at [171, 323] on div "Principal Identificado como usuario principal 2452166322" at bounding box center [213, 320] width 183 height 23
drag, startPoint x: 242, startPoint y: 370, endPoint x: 121, endPoint y: 372, distance: 121.4
click at [121, 372] on div "[PERSON_NAME] [PERSON_NAME] 2445714581" at bounding box center [212, 359] width 187 height 35
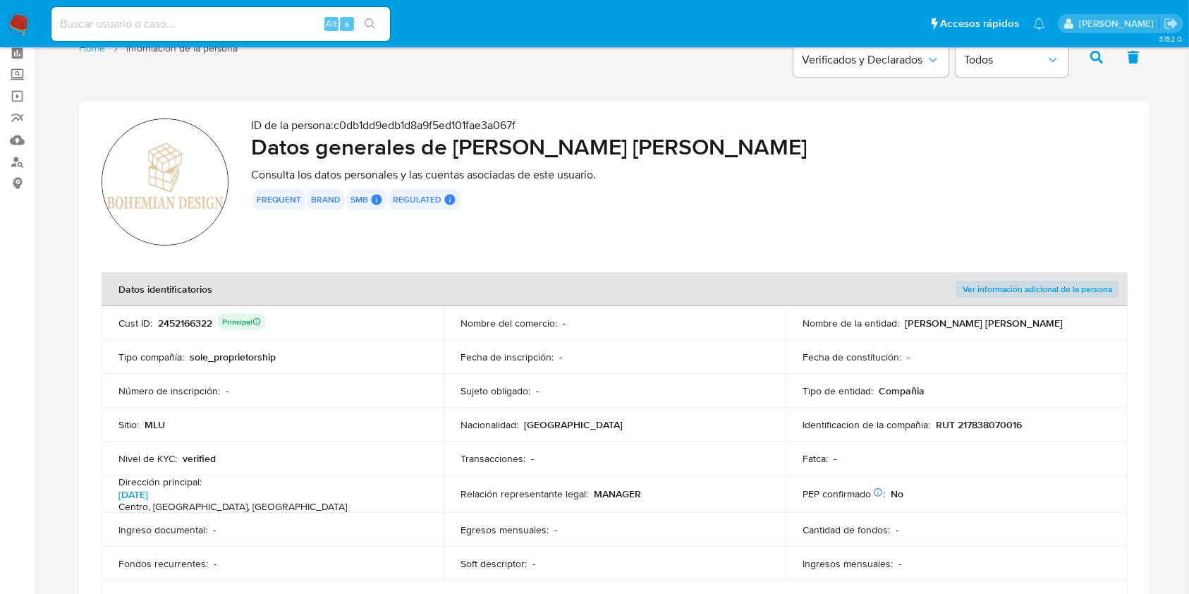
scroll to position [0, 0]
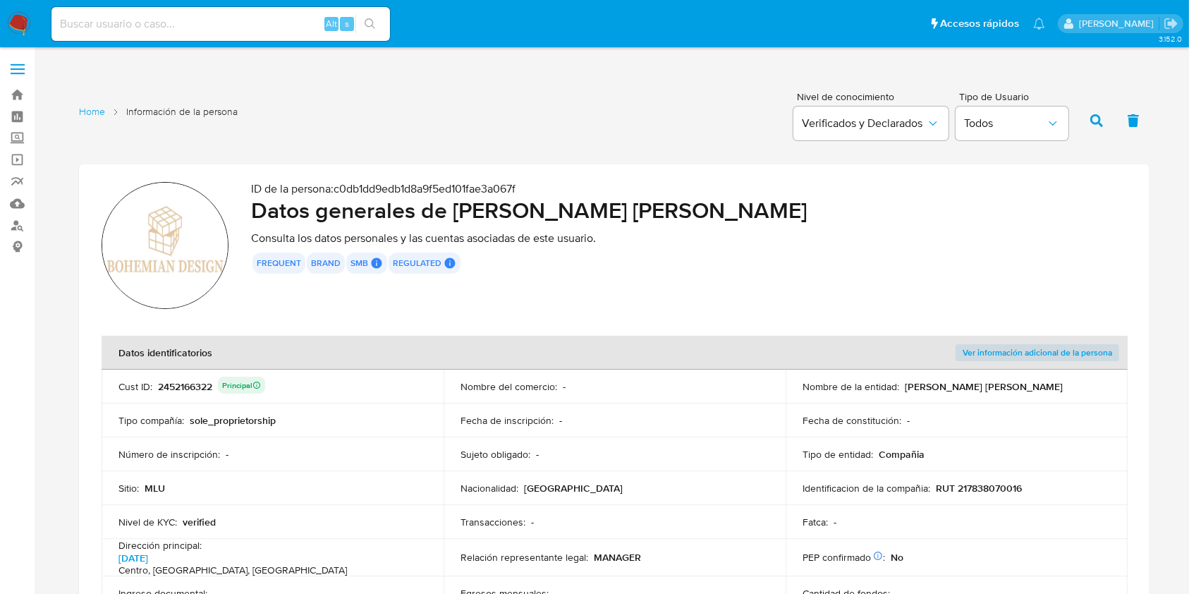
click at [977, 495] on td "Identificacion de la compañia : RUT 217838070016" at bounding box center [957, 488] width 342 height 34
click at [983, 485] on p "RUT 217838070016" at bounding box center [979, 488] width 86 height 13
